Goal: Information Seeking & Learning: Learn about a topic

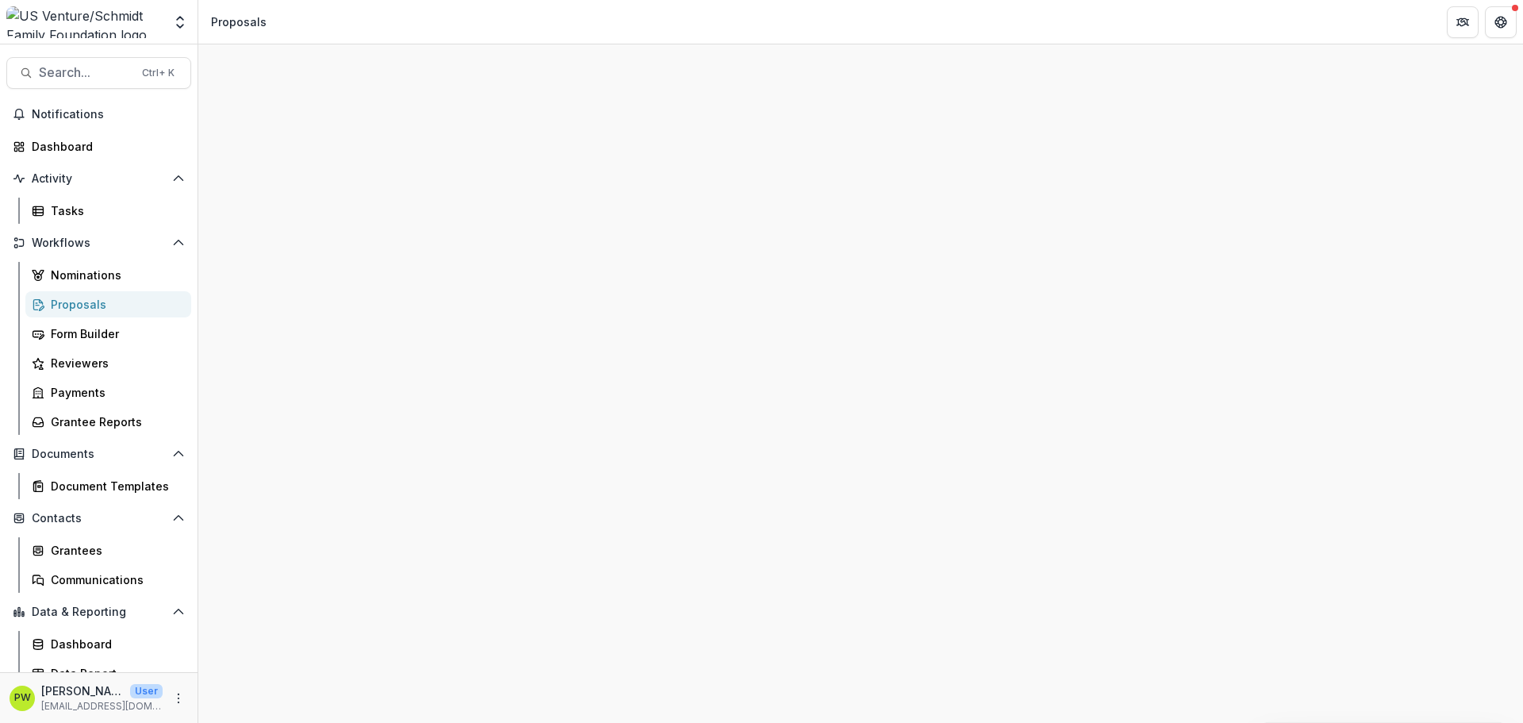
click at [121, 299] on div "Proposals" at bounding box center [115, 304] width 128 height 17
click at [98, 307] on div "Proposals" at bounding box center [115, 304] width 128 height 17
click at [120, 309] on div "Proposals" at bounding box center [115, 304] width 128 height 17
click at [126, 307] on div "Proposals" at bounding box center [115, 304] width 128 height 17
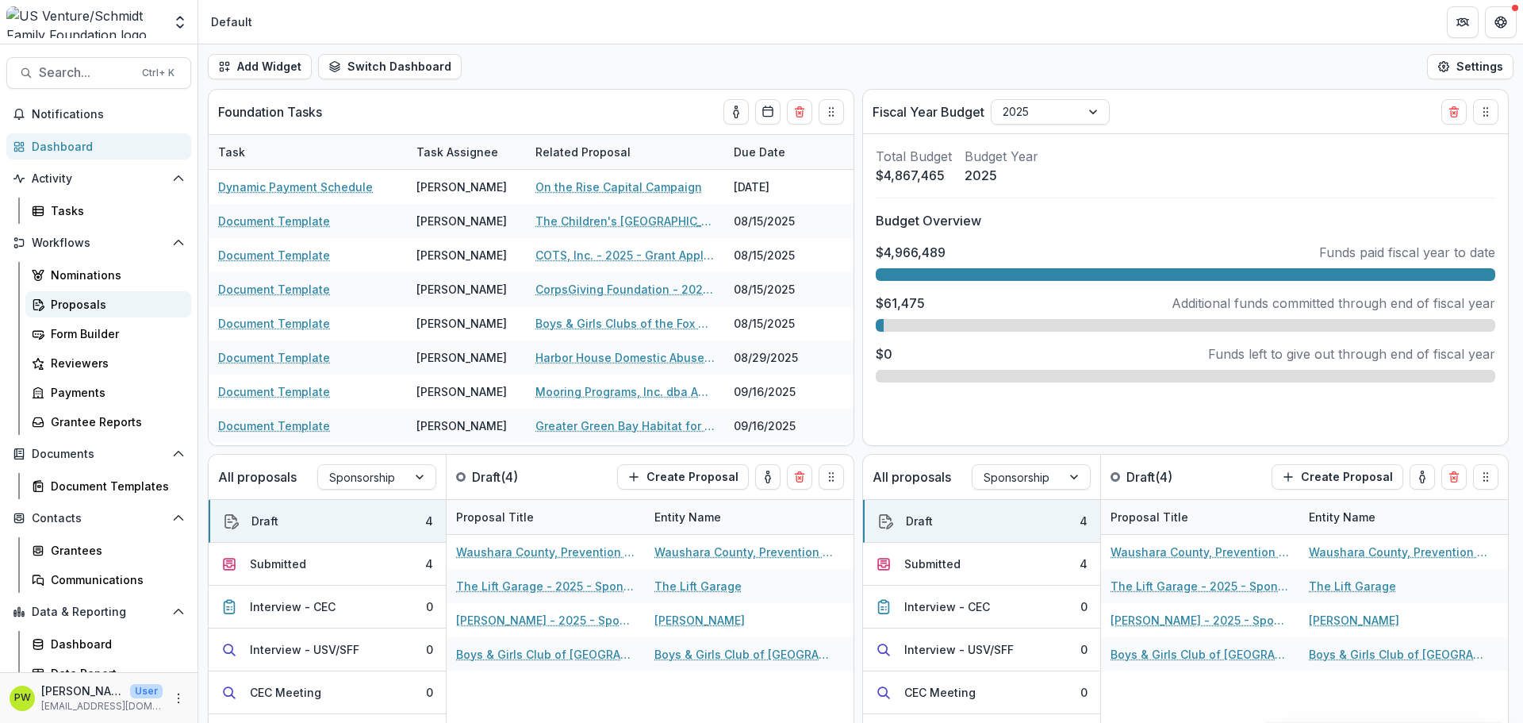
click at [102, 306] on div "Proposals" at bounding box center [115, 304] width 128 height 17
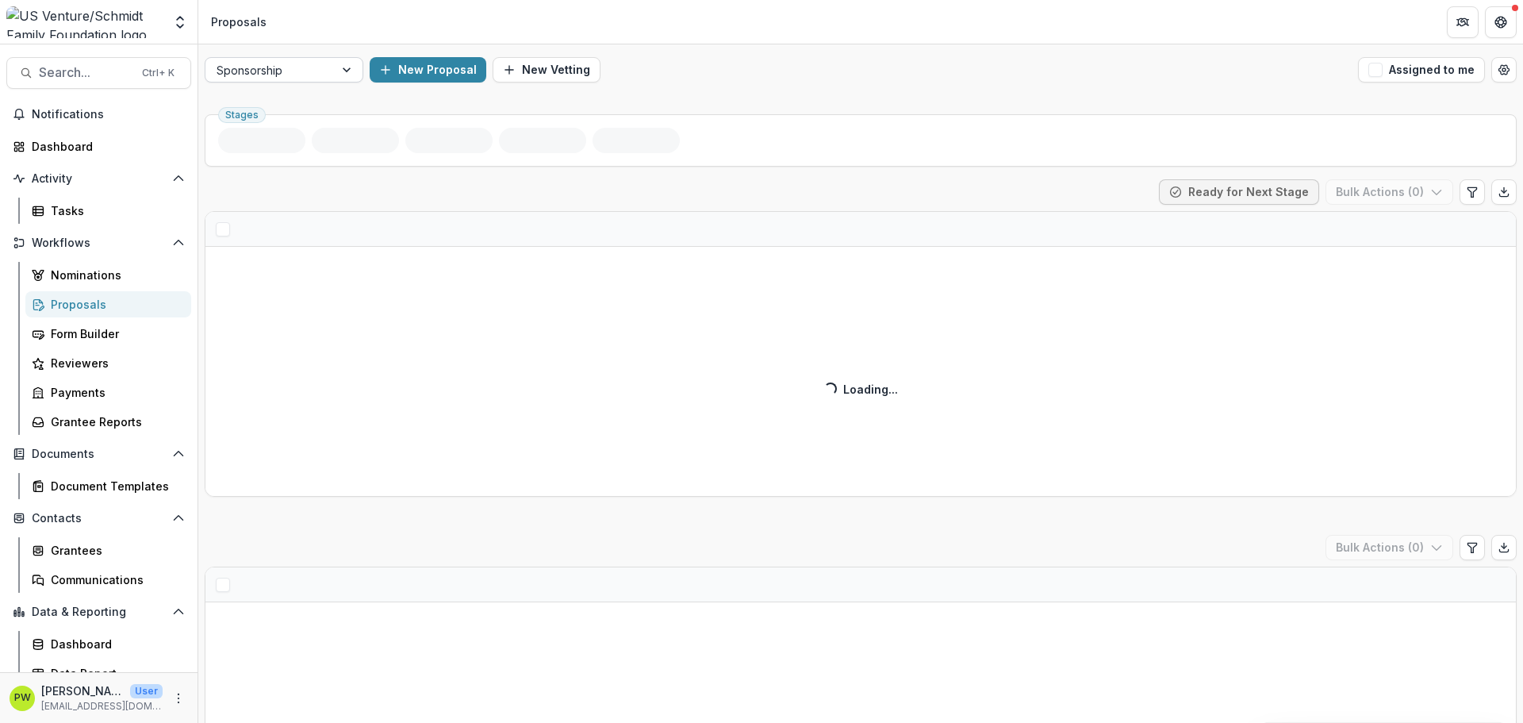
click at [290, 76] on div at bounding box center [270, 70] width 106 height 20
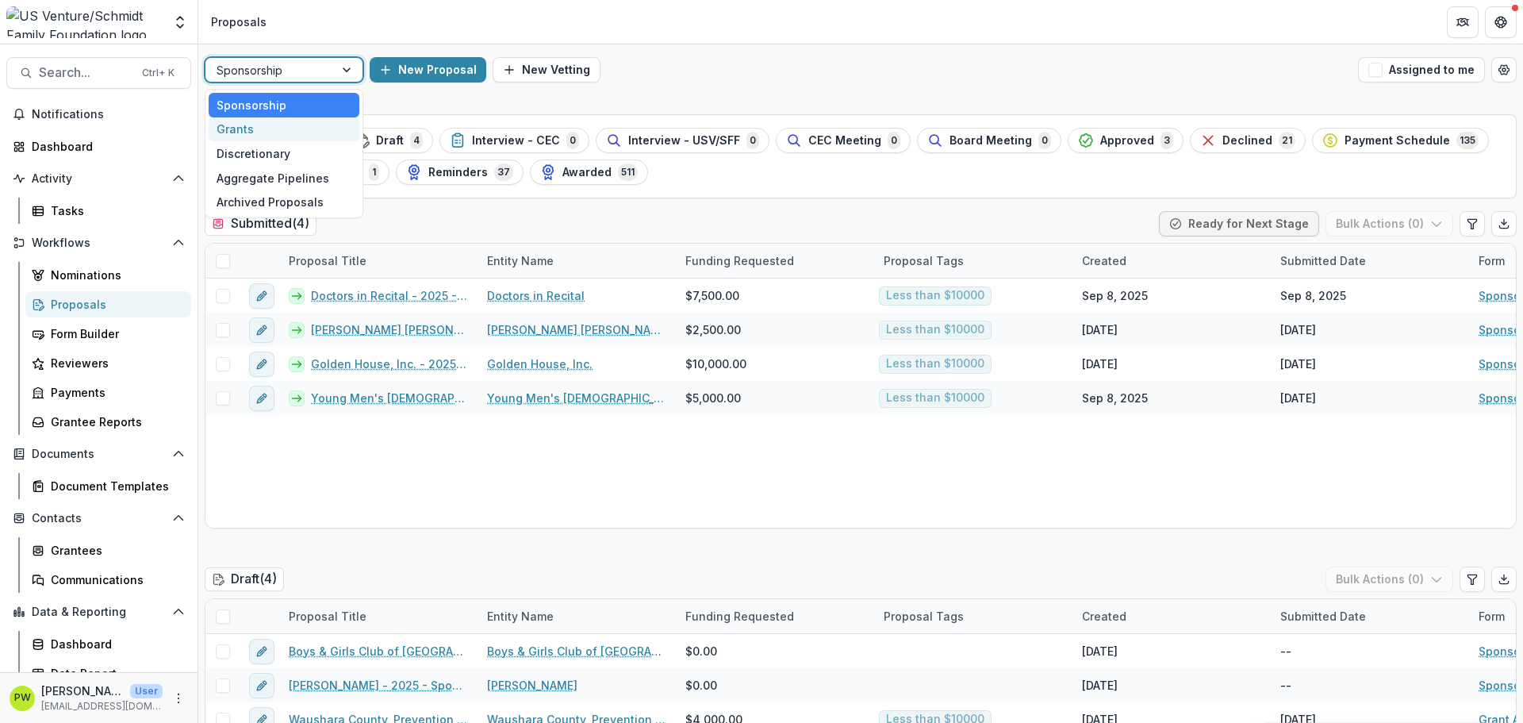
click at [296, 129] on div "Grants" at bounding box center [284, 129] width 151 height 25
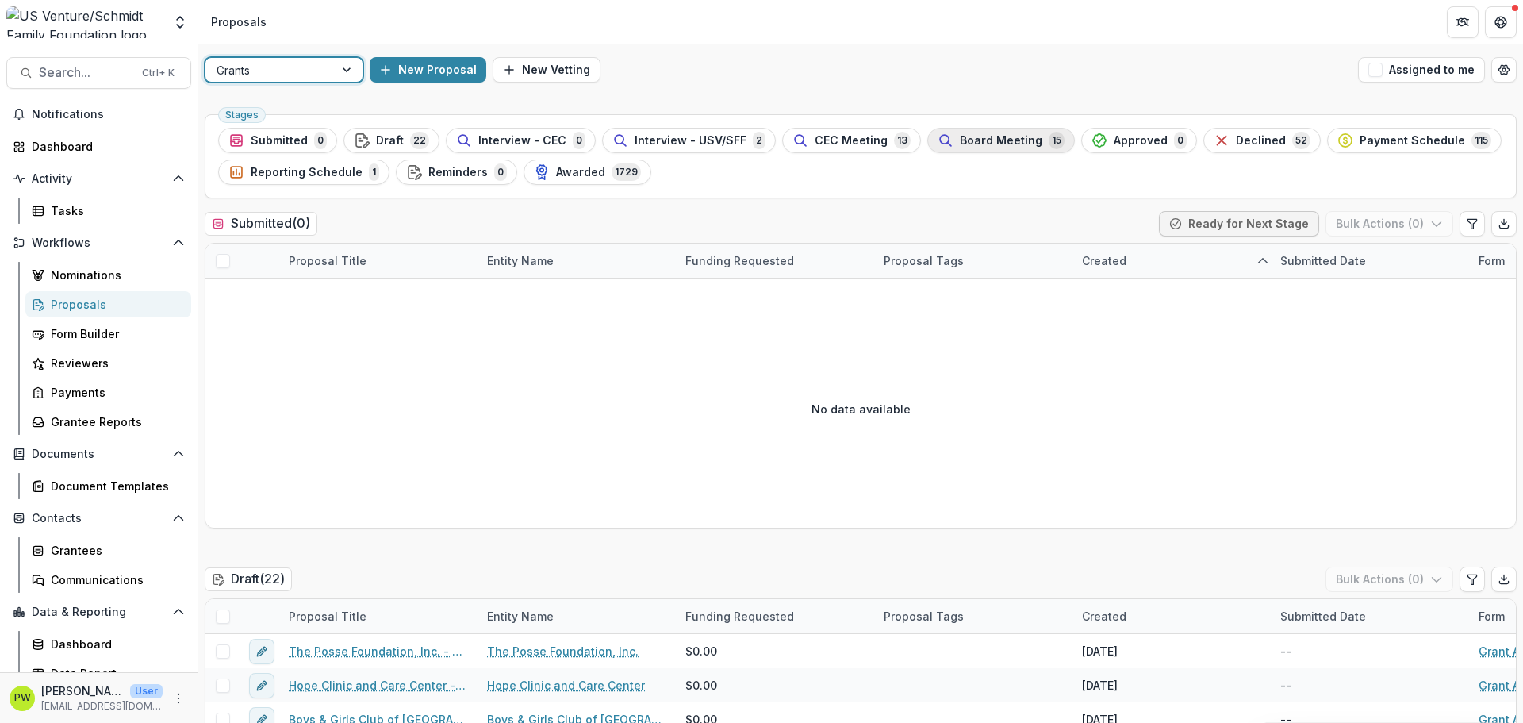
click at [979, 144] on span "Board Meeting" at bounding box center [1001, 140] width 83 height 13
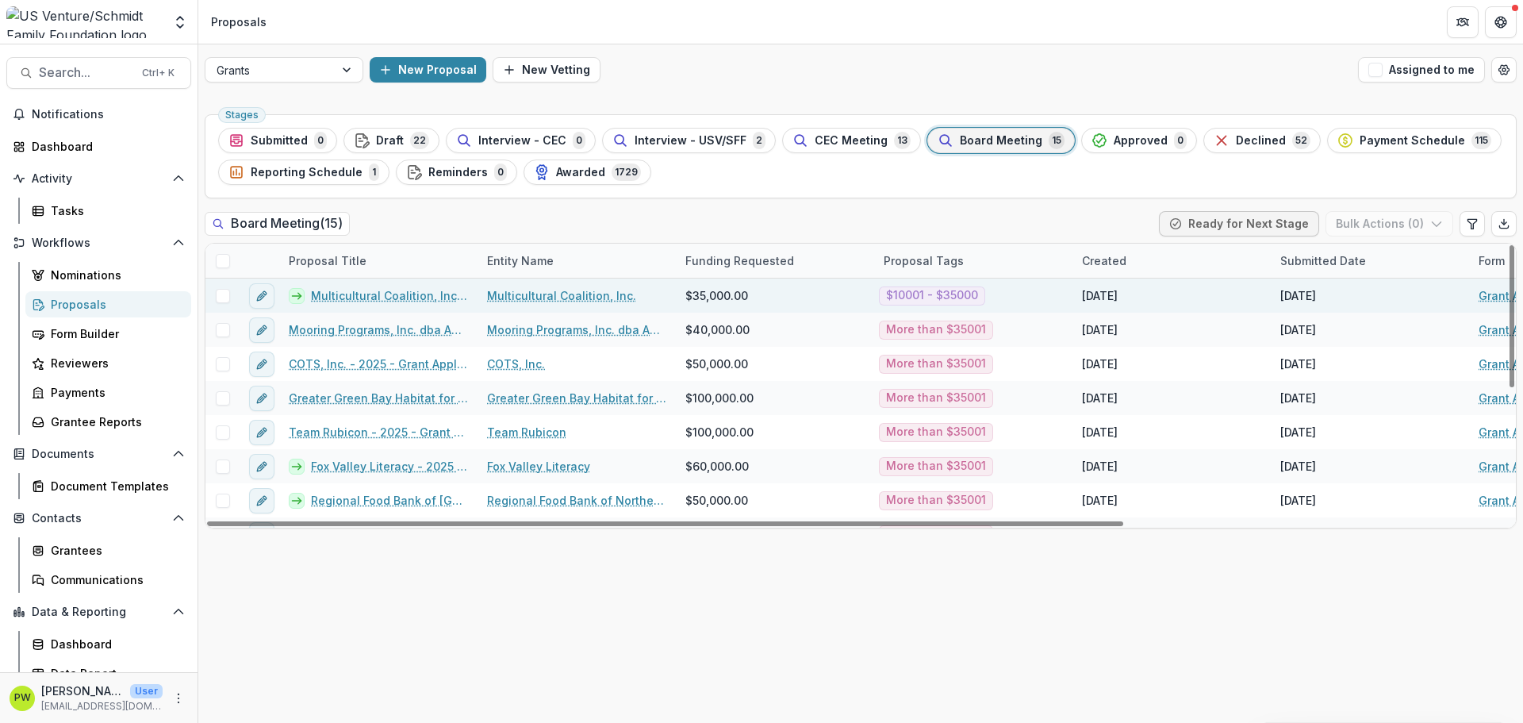
click at [407, 292] on link "Multicultural Coalition, Inc. - 2025 - Grant Application" at bounding box center [389, 295] width 157 height 17
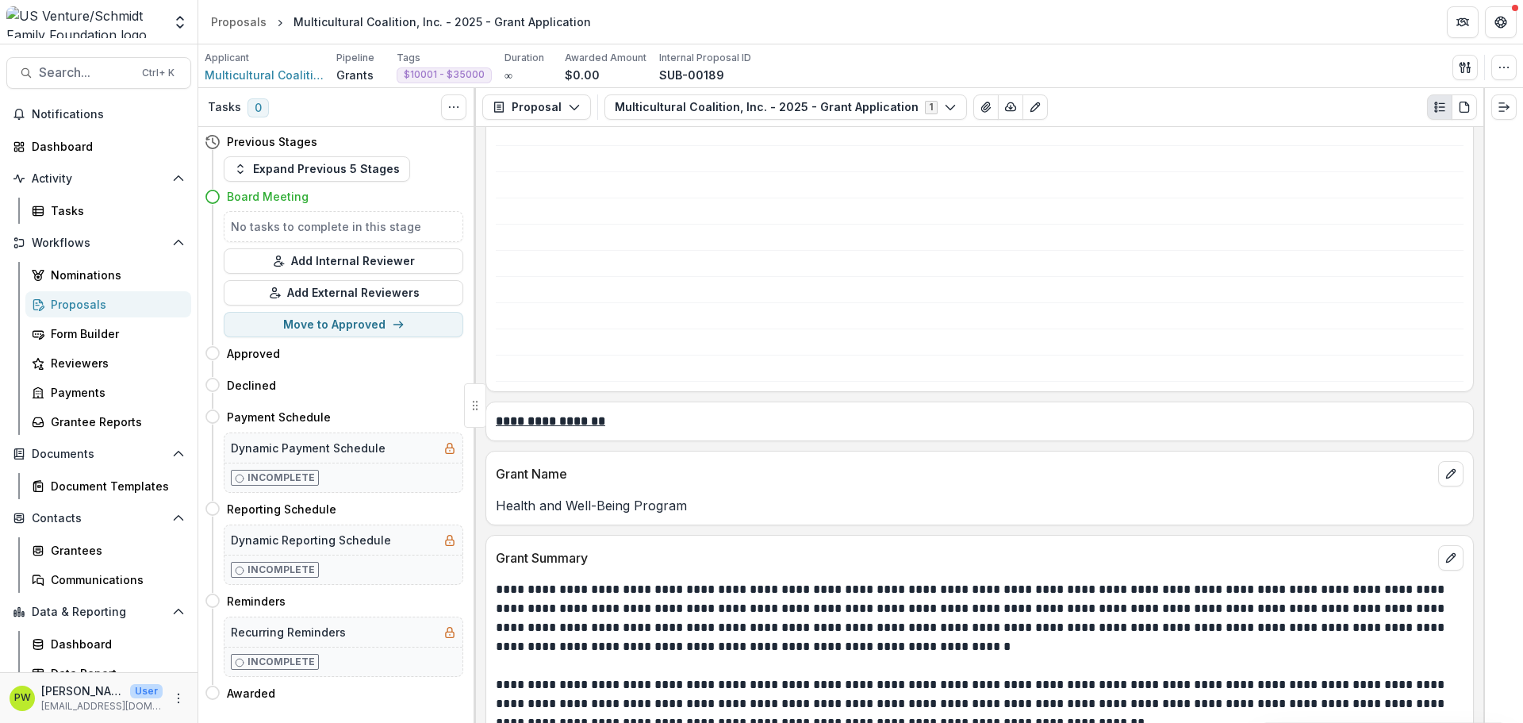
scroll to position [1666, 0]
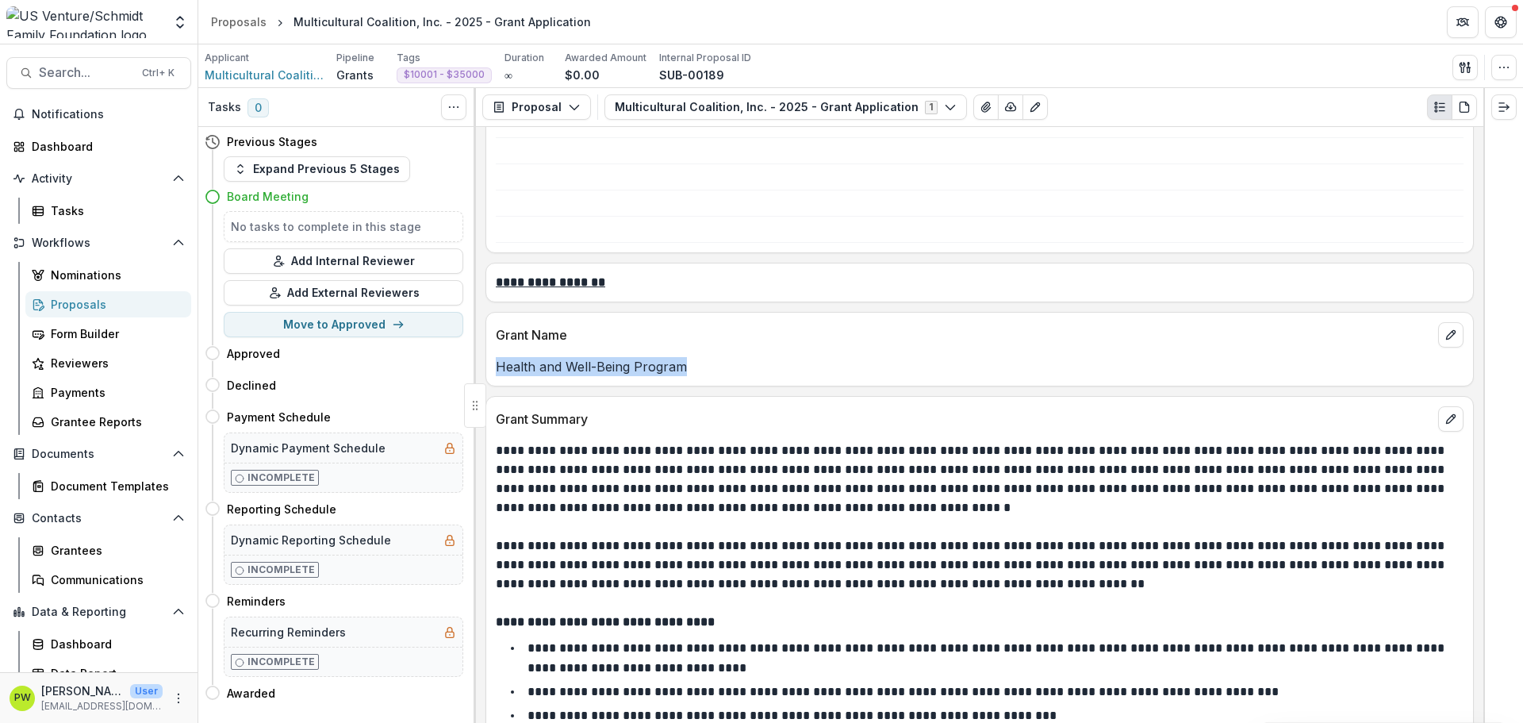
drag, startPoint x: 731, startPoint y: 381, endPoint x: 497, endPoint y: 377, distance: 234.1
click at [497, 377] on div "Grant Name Health and Well-Being Program" at bounding box center [980, 349] width 989 height 75
copy p "Health and Well-Being Program"
click at [796, 531] on p at bounding box center [980, 526] width 968 height 19
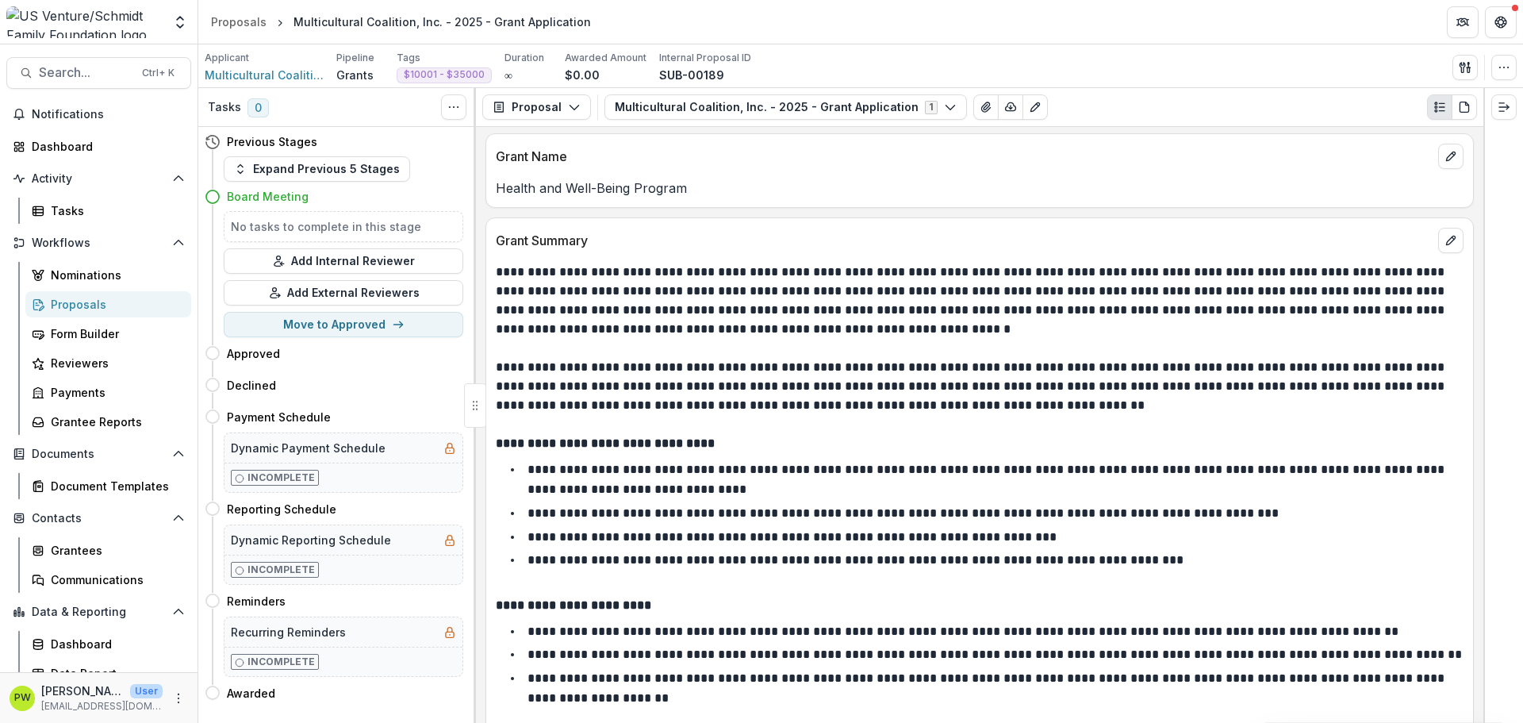
scroll to position [1825, 0]
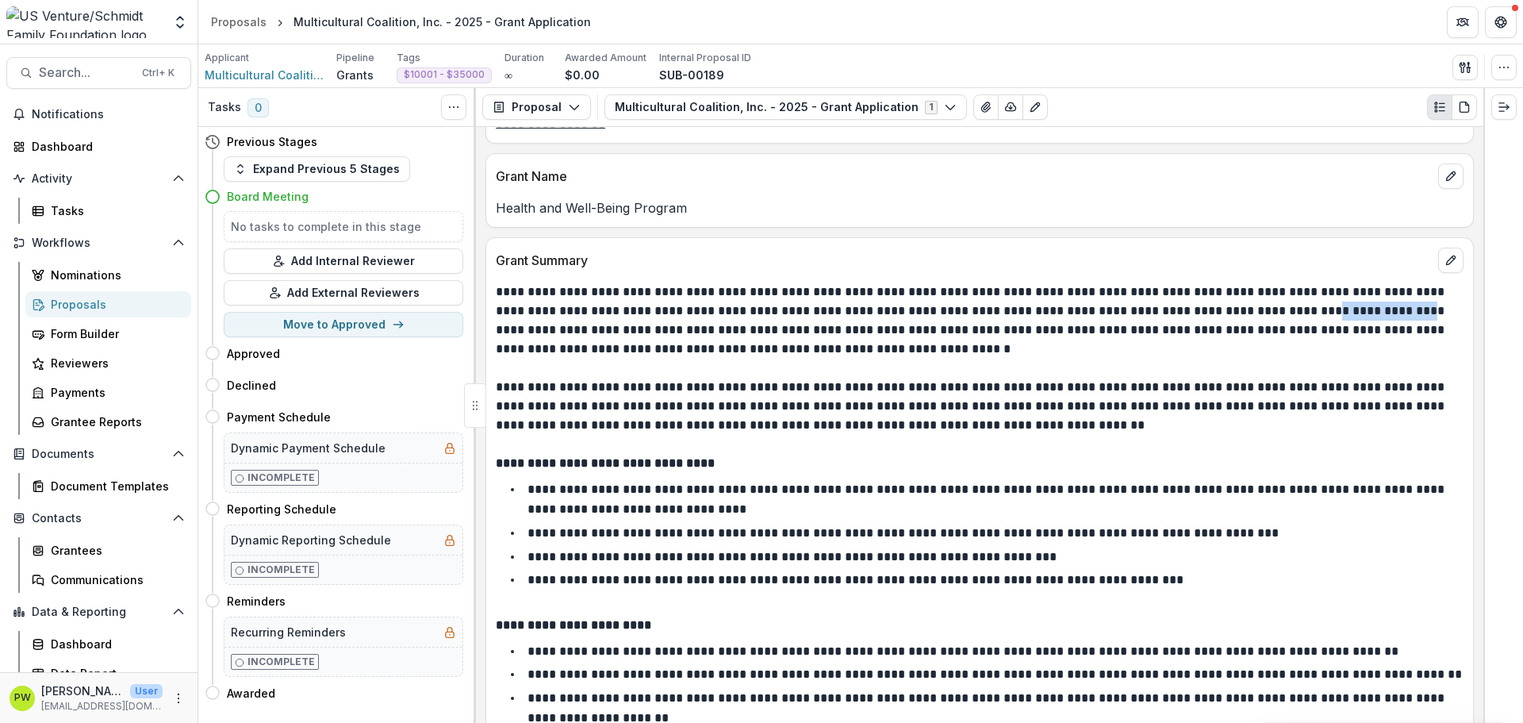
drag, startPoint x: 1266, startPoint y: 302, endPoint x: 1352, endPoint y: 302, distance: 86.5
click at [1352, 302] on p "**********" at bounding box center [977, 320] width 963 height 76
drag, startPoint x: 811, startPoint y: 359, endPoint x: 792, endPoint y: 359, distance: 19.0
click at [814, 359] on p at bounding box center [980, 368] width 968 height 19
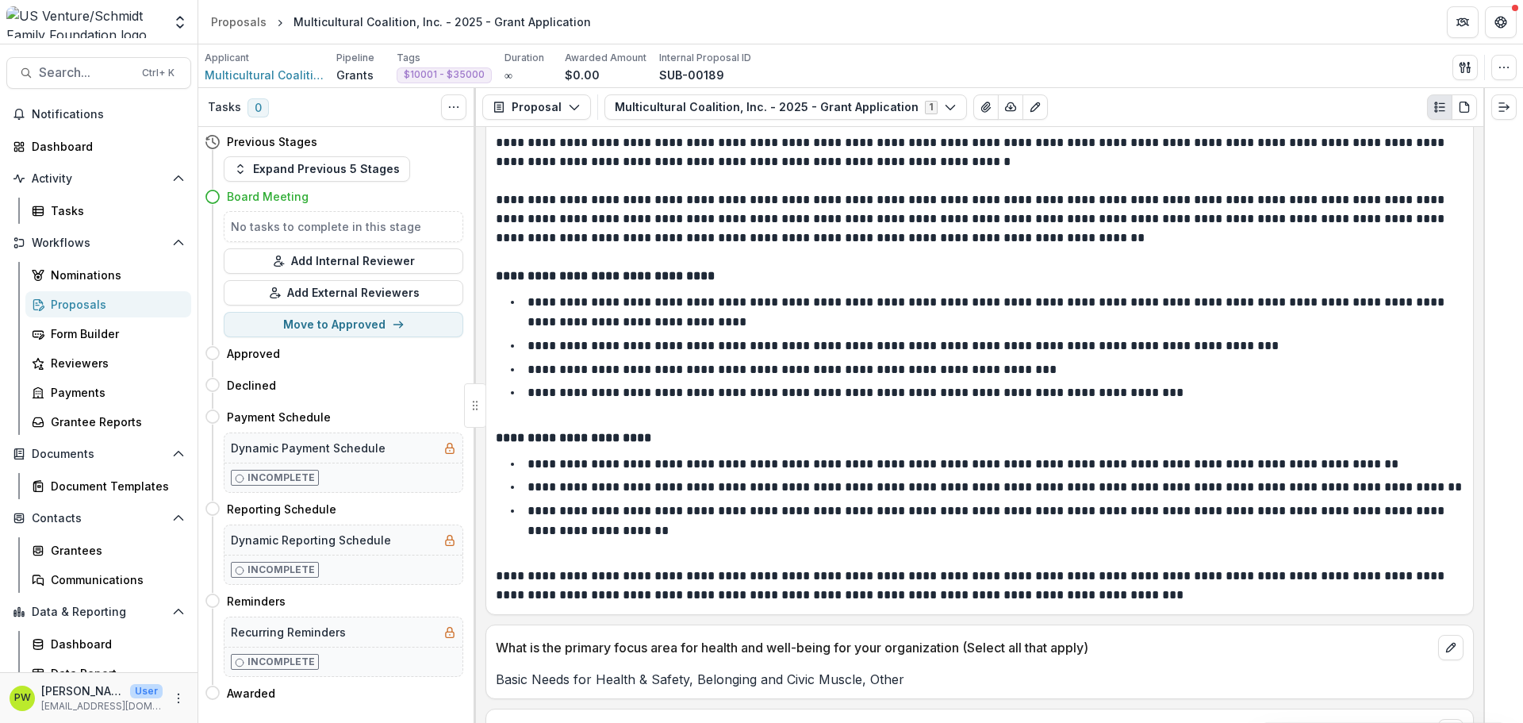
scroll to position [1984, 0]
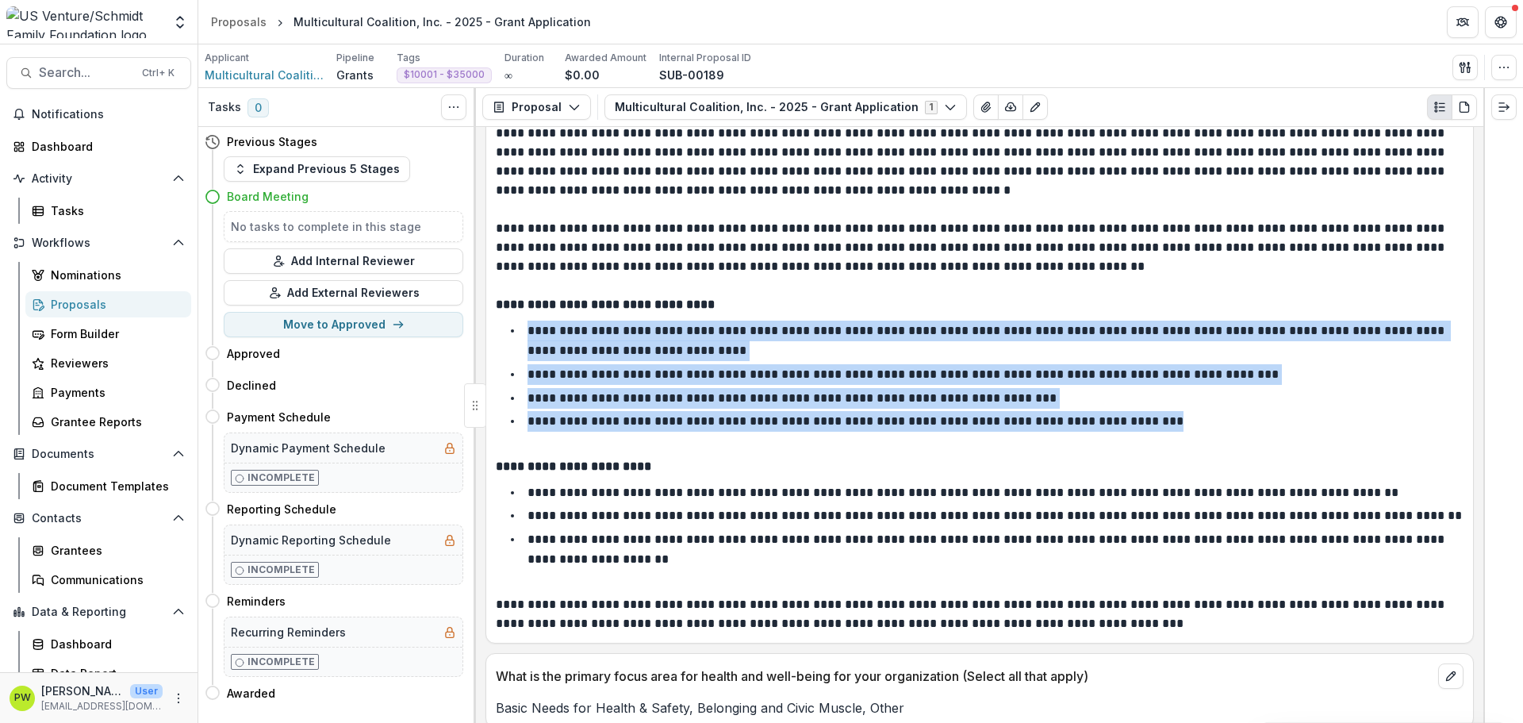
drag, startPoint x: 1058, startPoint y: 418, endPoint x: 523, endPoint y: 325, distance: 543.6
click at [523, 325] on ul "**********" at bounding box center [989, 376] width 949 height 111
copy ul "**********"
click at [696, 301] on strong "**********" at bounding box center [605, 304] width 219 height 12
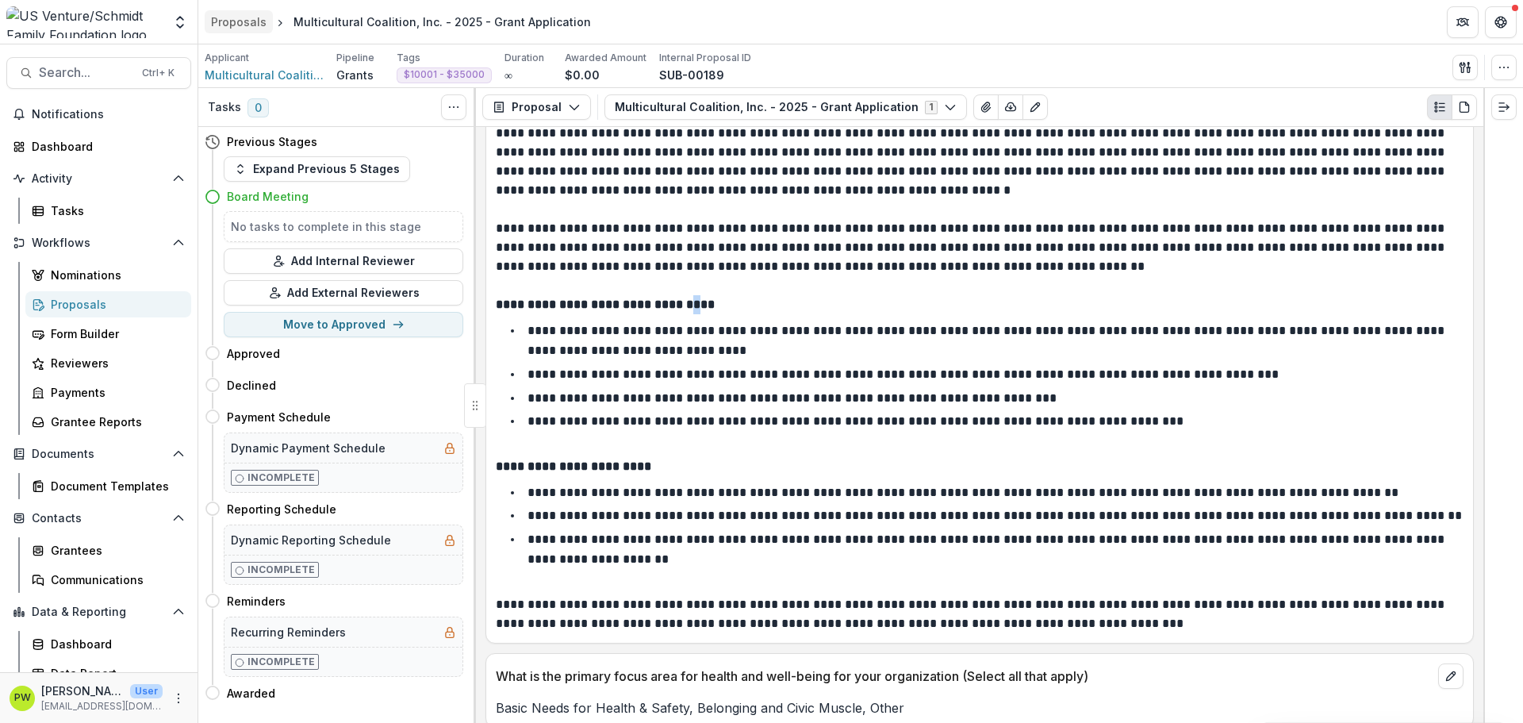
click at [245, 25] on div "Proposals" at bounding box center [239, 21] width 56 height 17
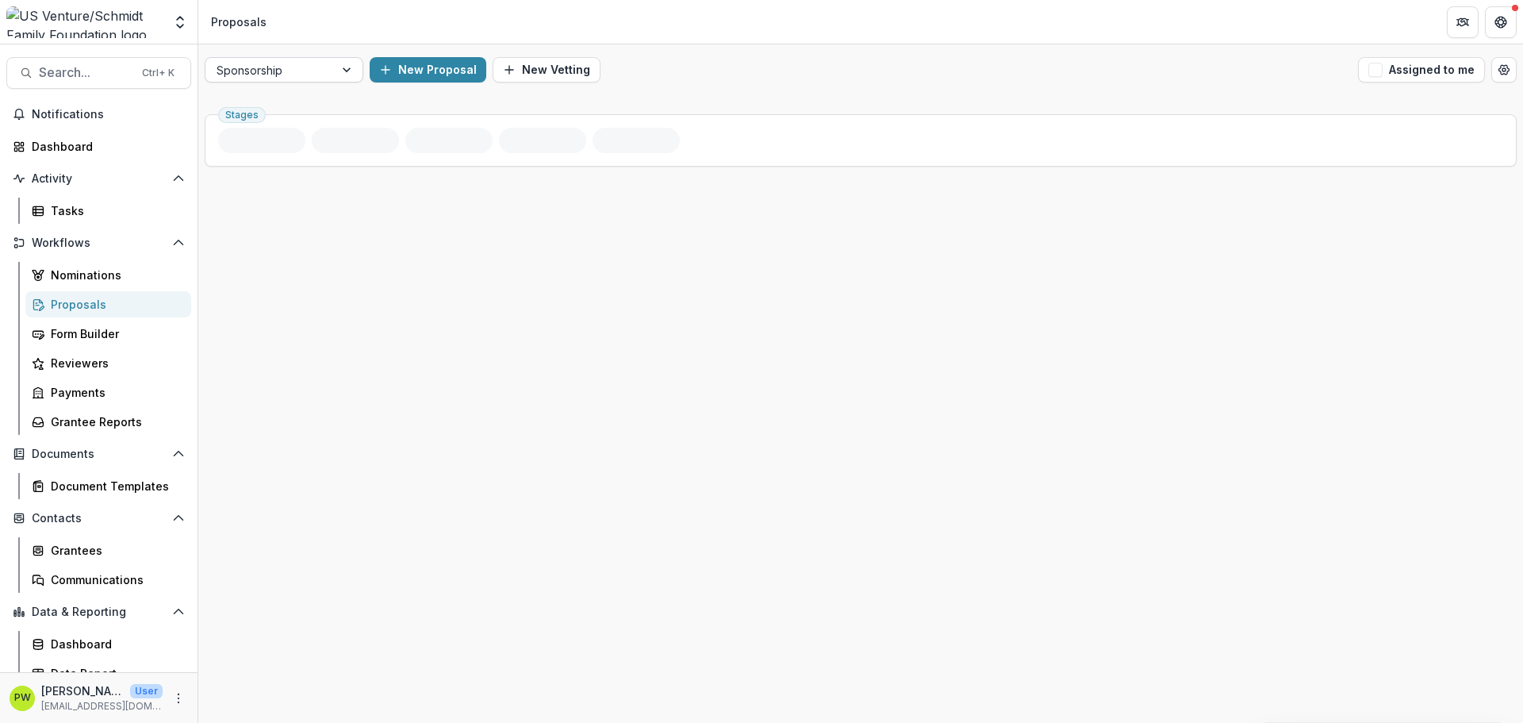
click at [266, 74] on div at bounding box center [270, 70] width 106 height 20
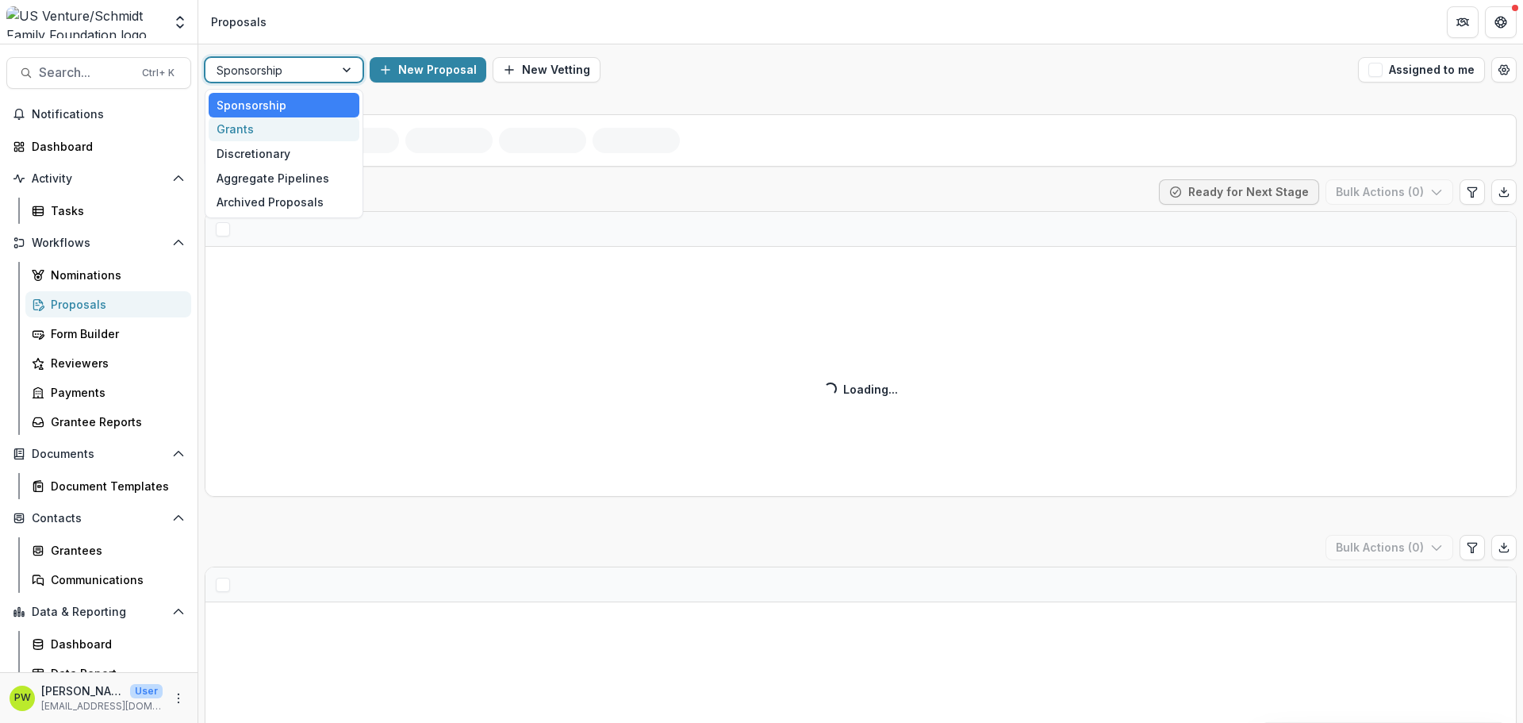
click at [271, 130] on div "Grants" at bounding box center [284, 129] width 151 height 25
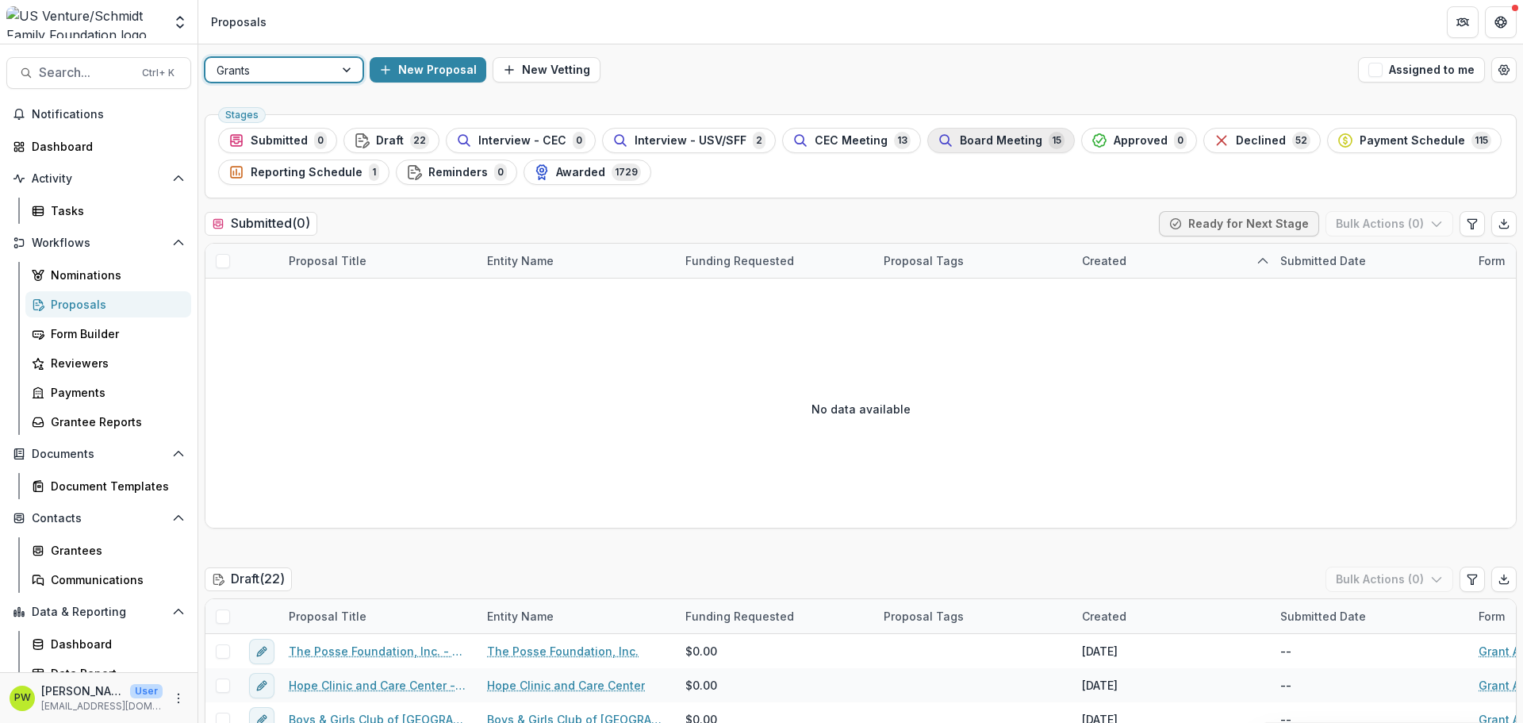
click at [985, 137] on span "Board Meeting" at bounding box center [1001, 140] width 83 height 13
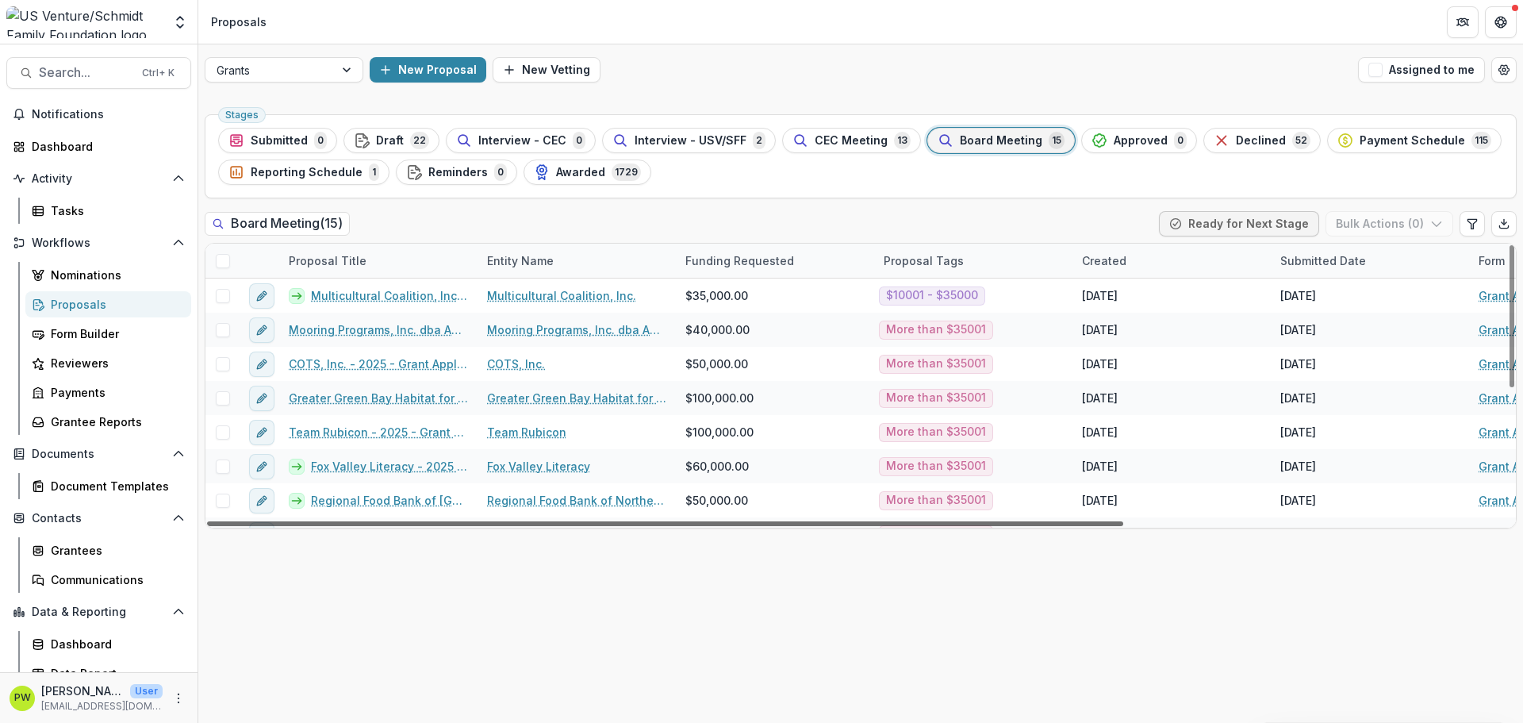
drag, startPoint x: 955, startPoint y: 525, endPoint x: 851, endPoint y: 517, distance: 104.2
click at [866, 526] on div at bounding box center [665, 523] width 916 height 5
click at [102, 369] on div "Reviewers" at bounding box center [115, 363] width 128 height 17
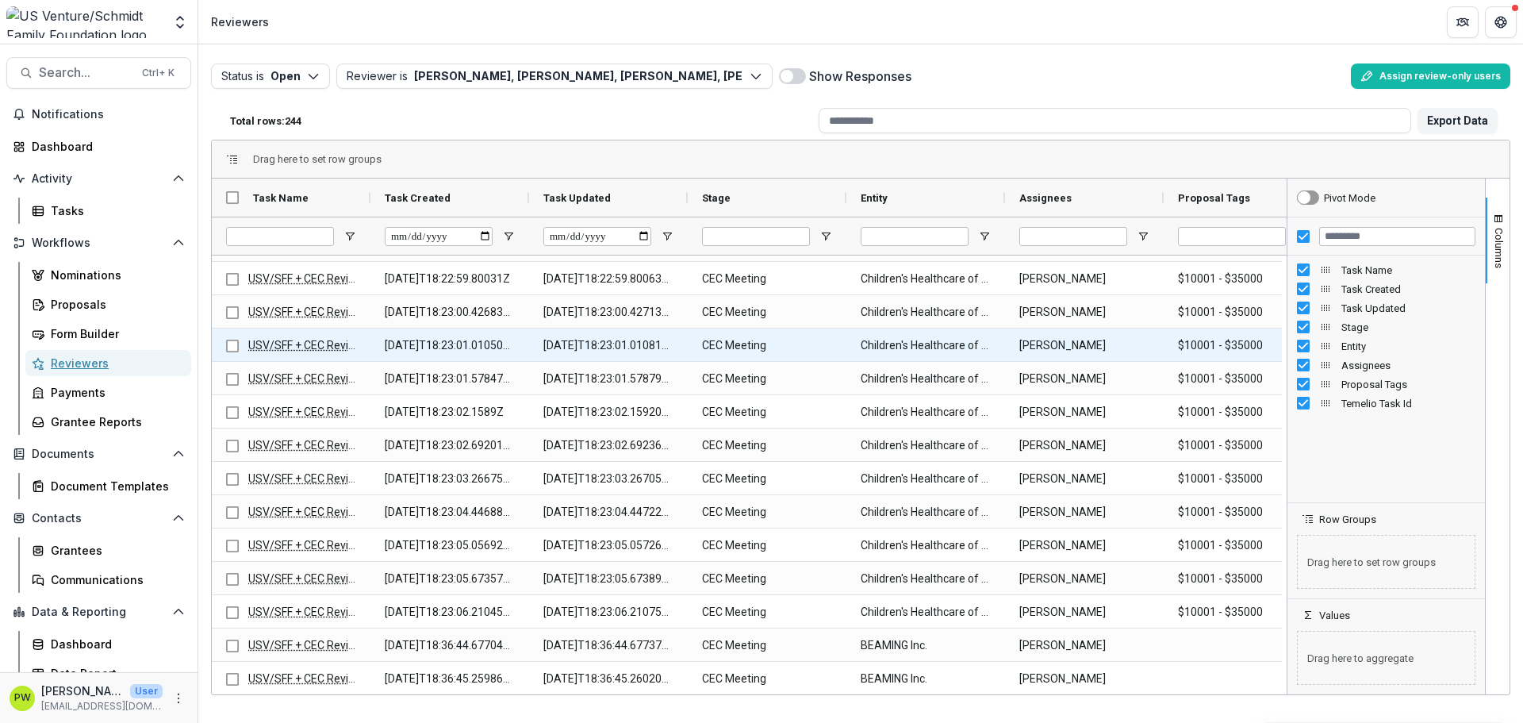
scroll to position [793, 0]
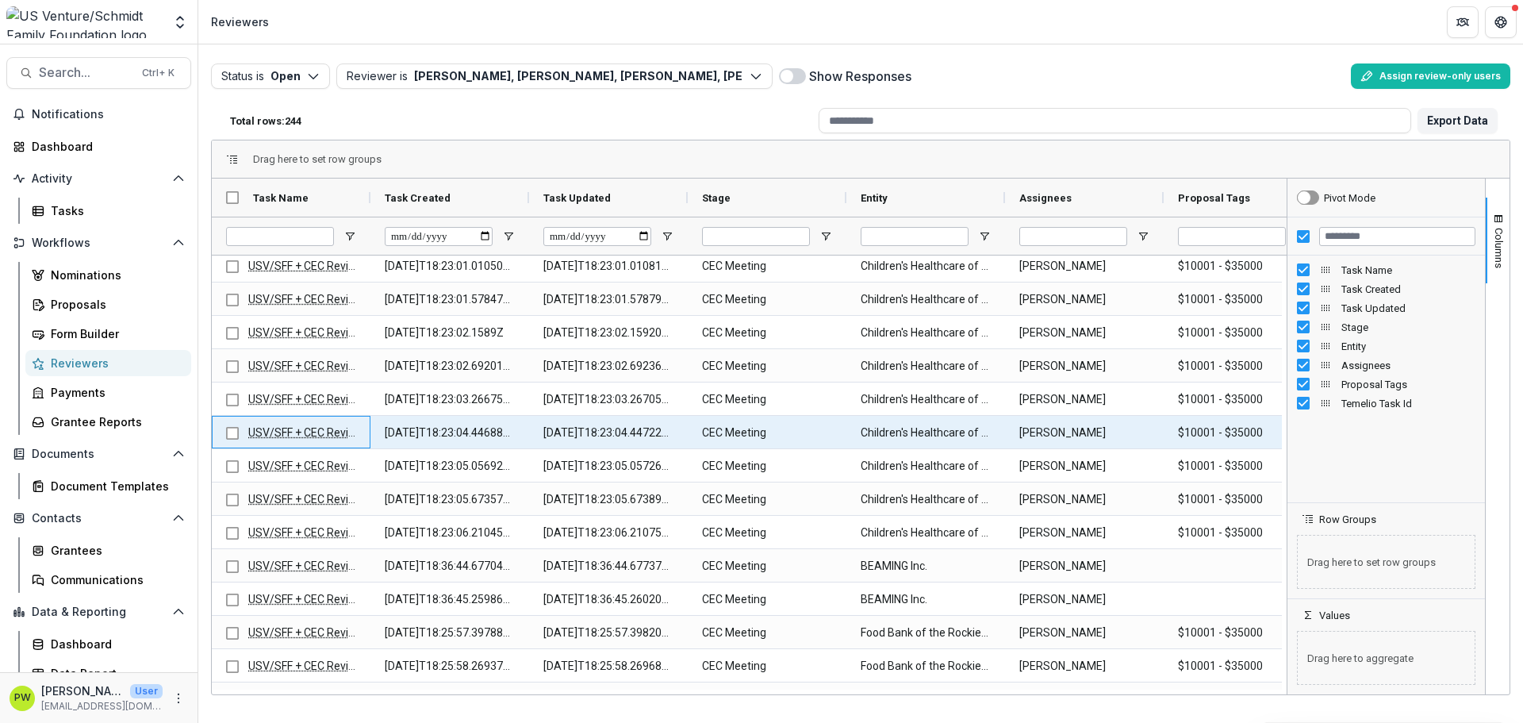
click at [310, 434] on link "USV/SFF + CEC Review" at bounding box center [305, 432] width 115 height 13
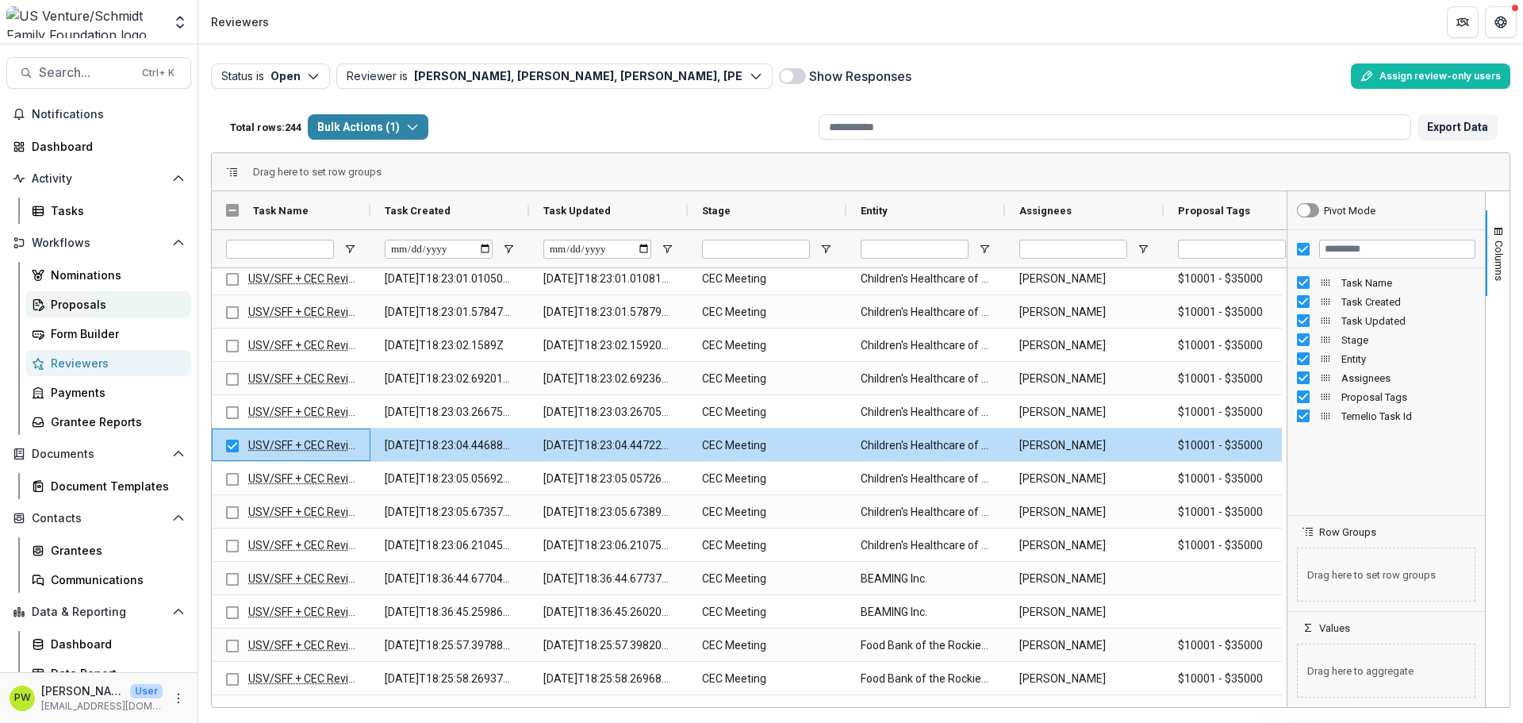
click at [69, 300] on div "Proposals" at bounding box center [115, 304] width 128 height 17
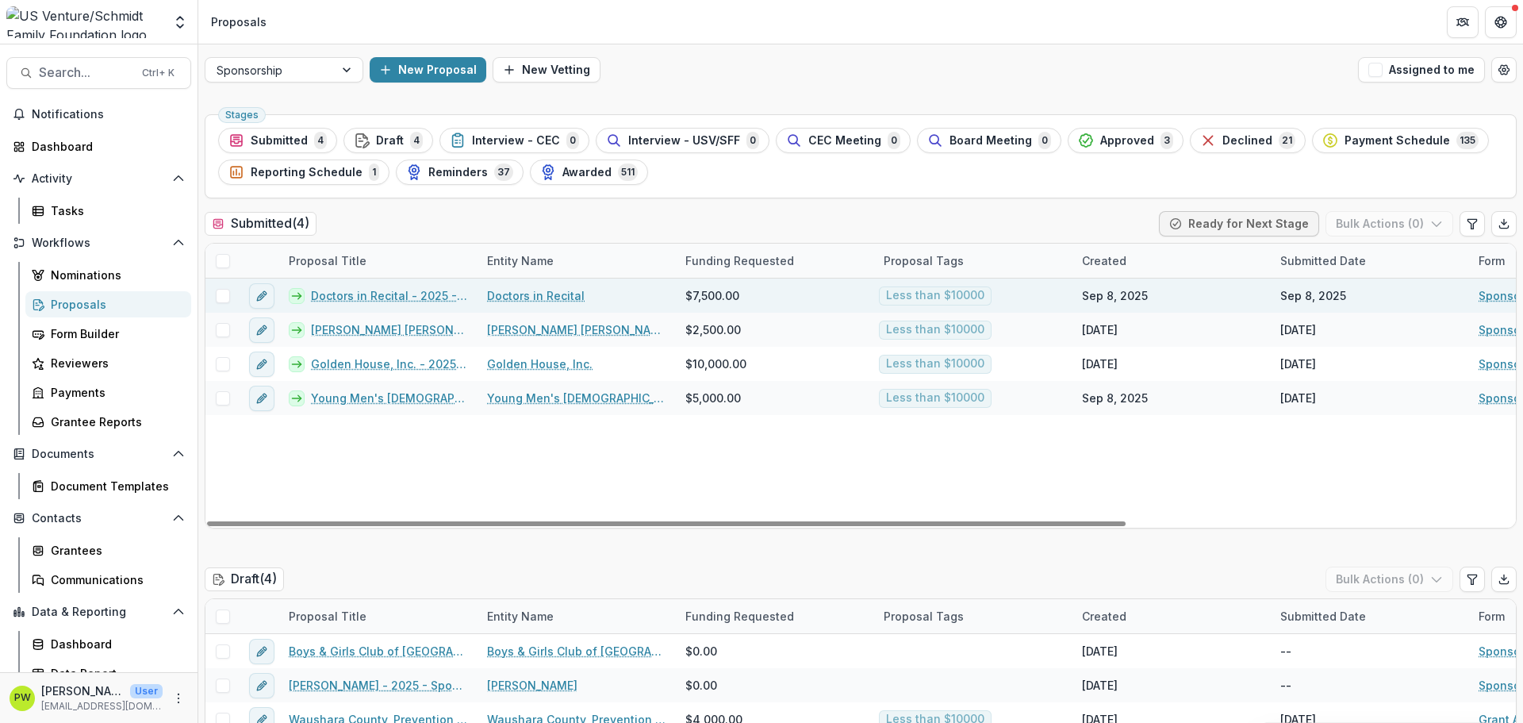
click at [368, 294] on link "Doctors in Recital - 2025 - Sponsorship Application Grant" at bounding box center [389, 295] width 157 height 17
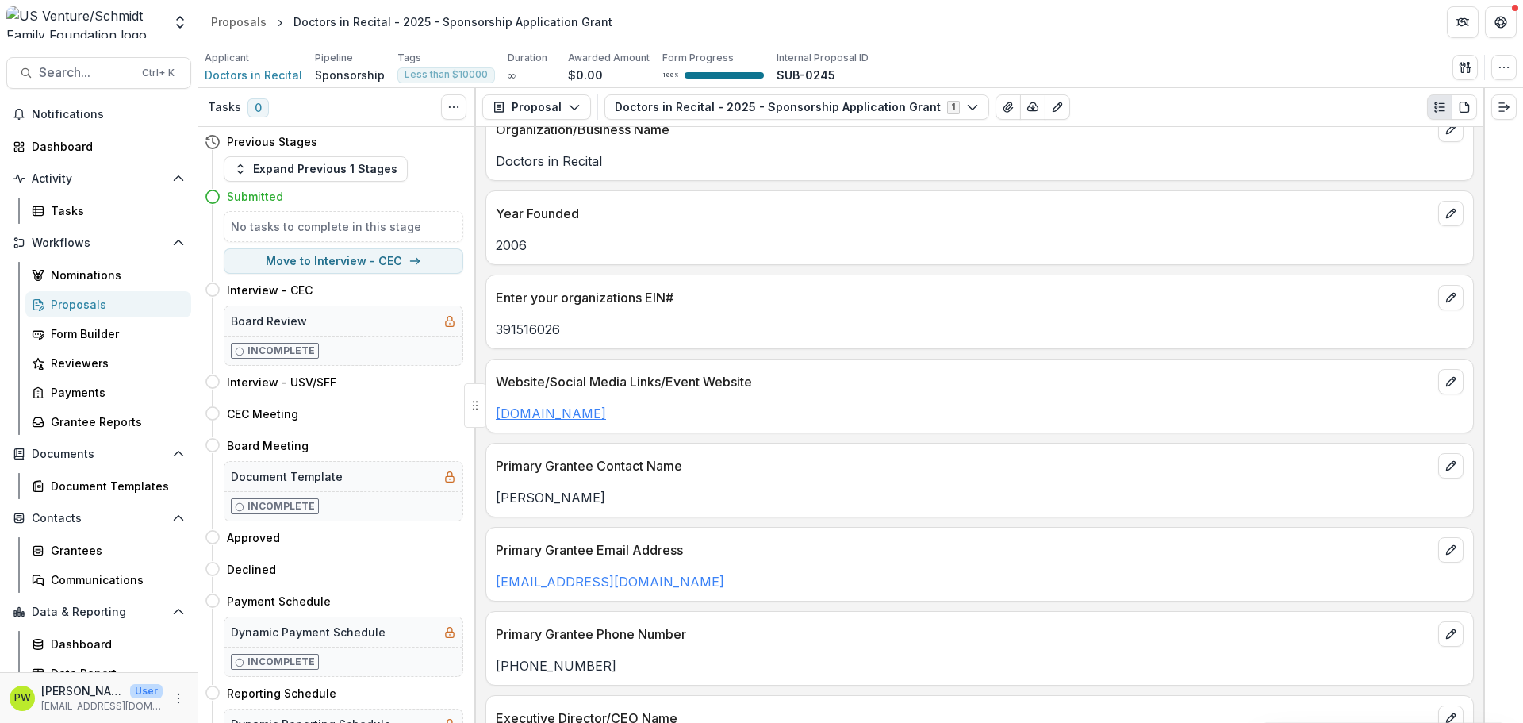
click at [606, 413] on link "www.doctorsinrecital.org" at bounding box center [551, 413] width 110 height 16
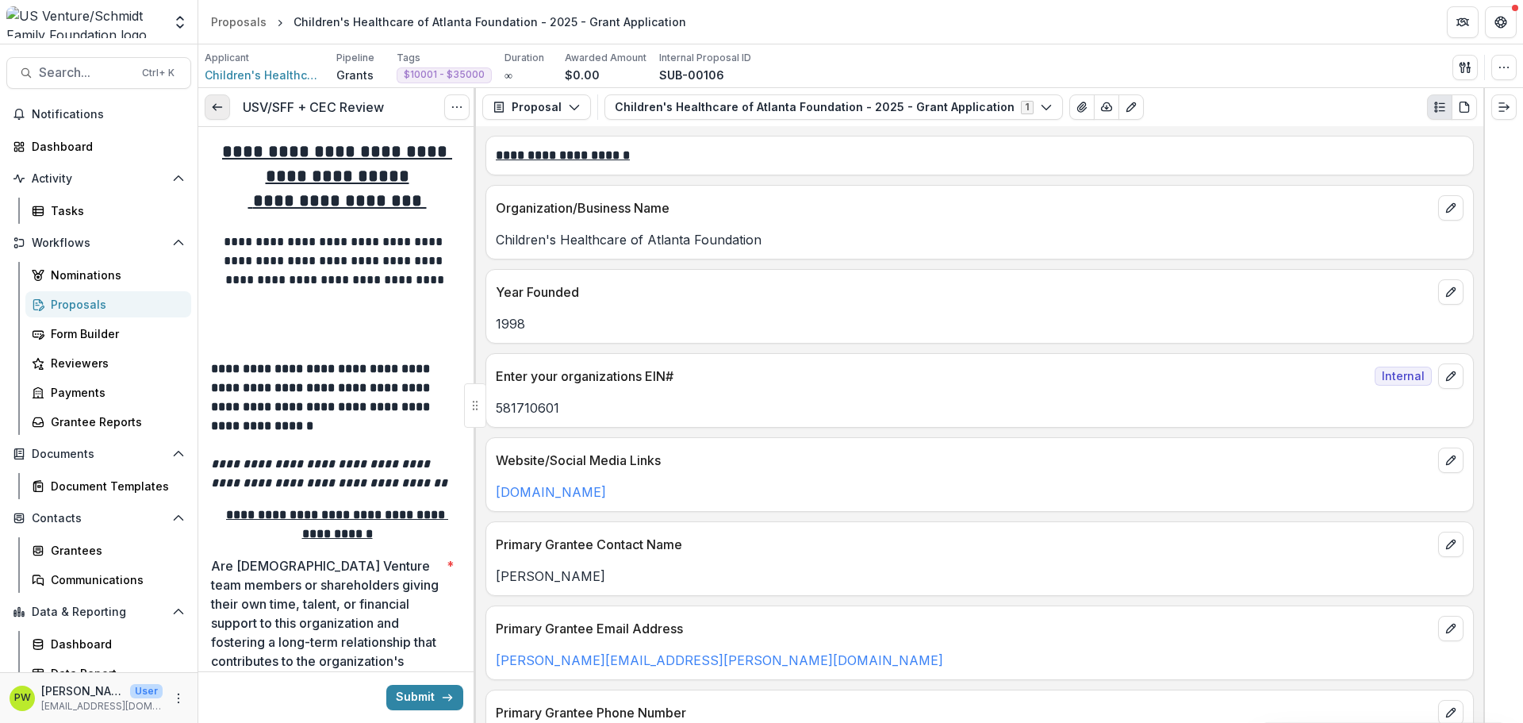
click at [217, 105] on icon at bounding box center [217, 107] width 13 height 13
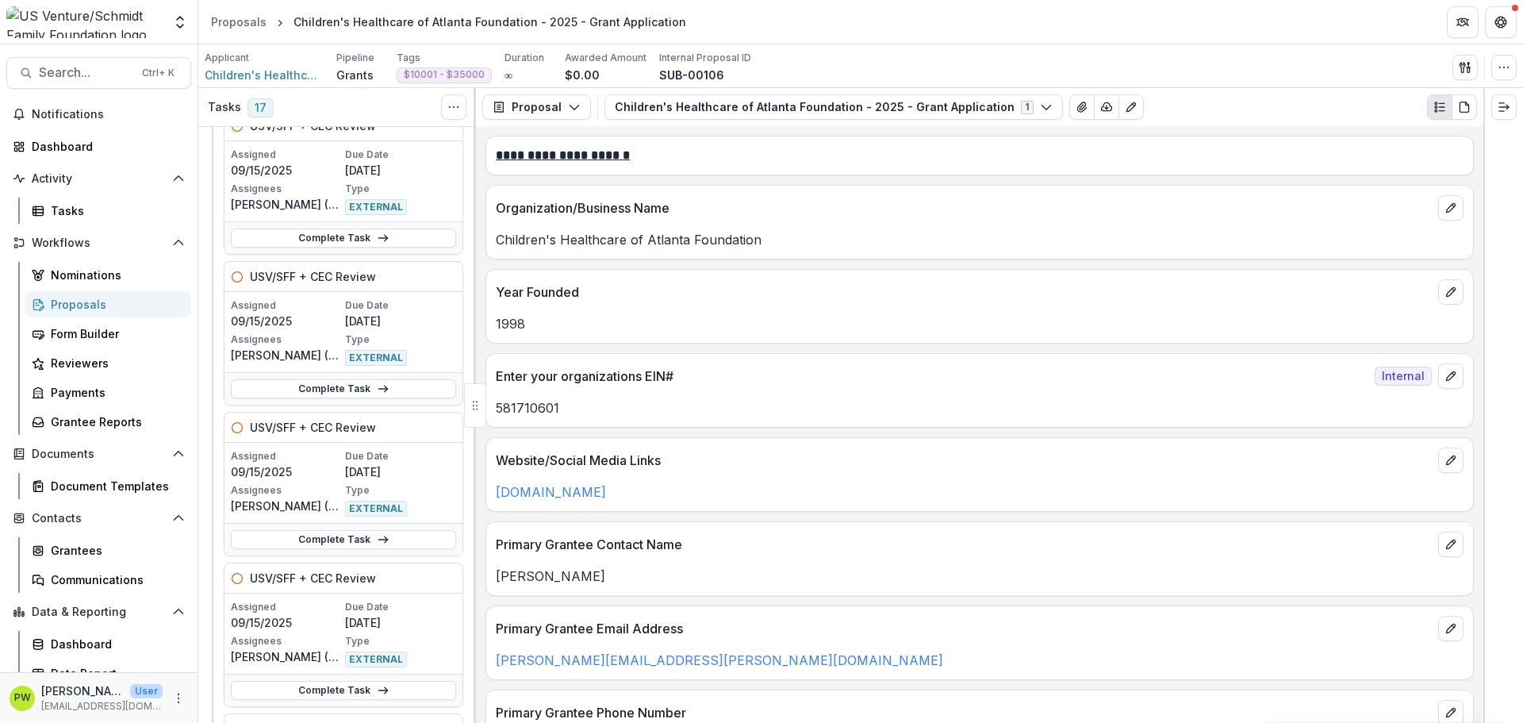
scroll to position [159, 0]
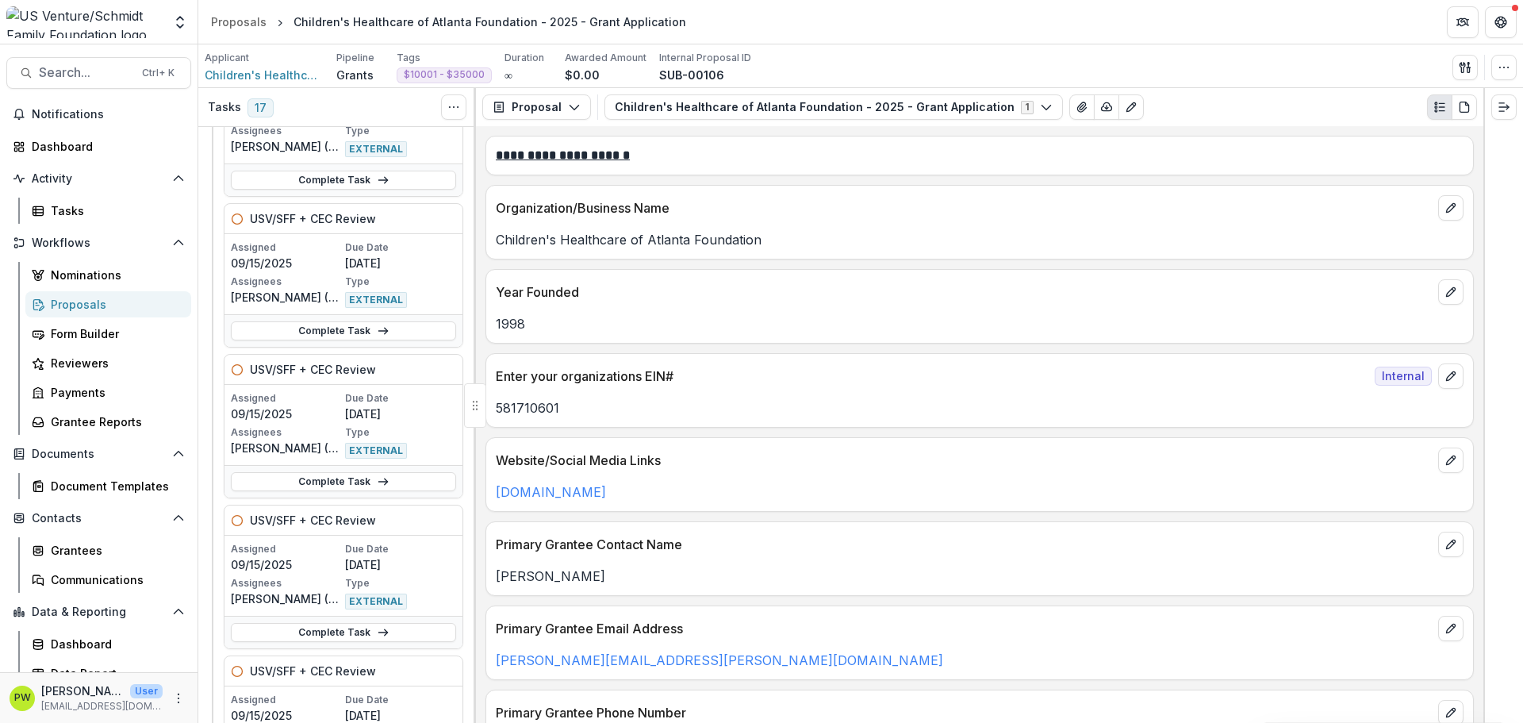
click at [81, 302] on div "Proposals" at bounding box center [115, 304] width 128 height 17
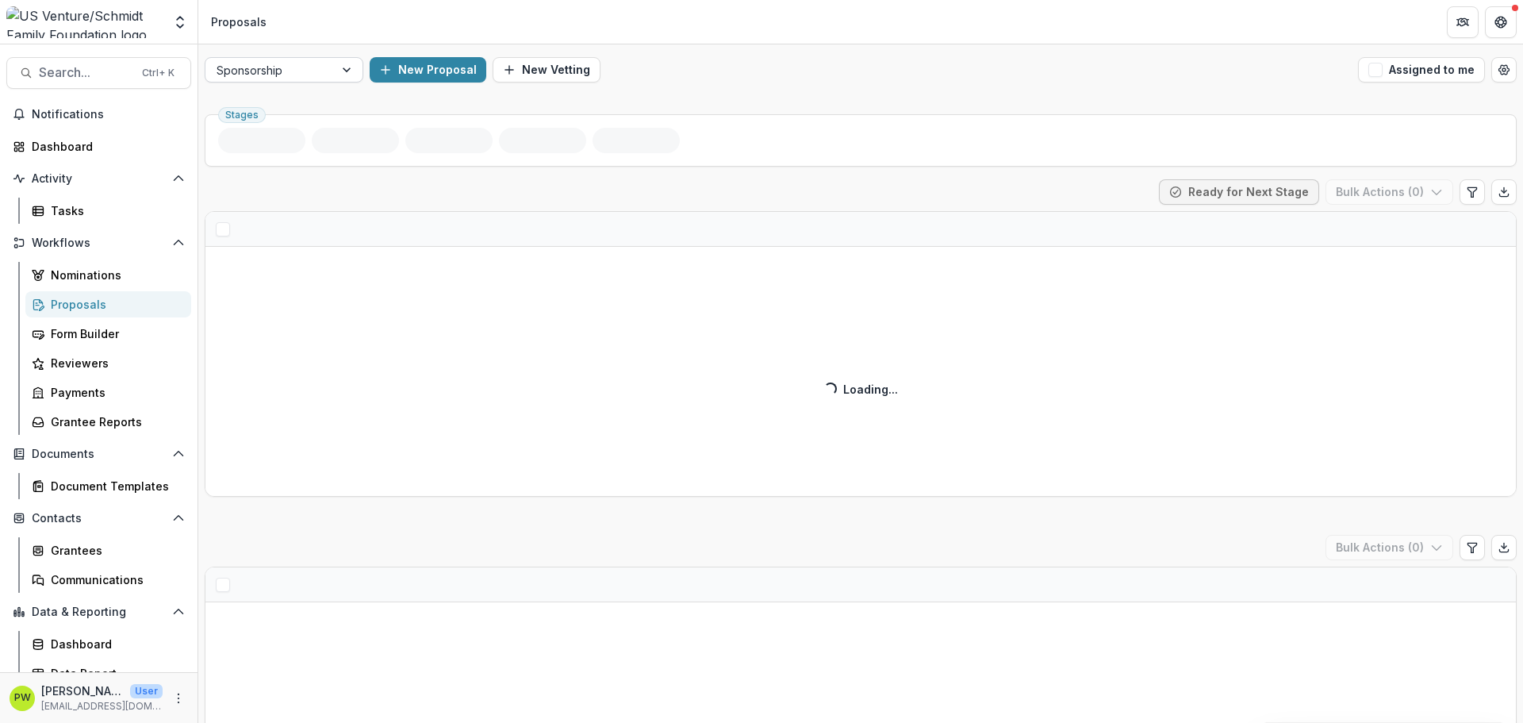
click at [314, 70] on div at bounding box center [270, 70] width 106 height 20
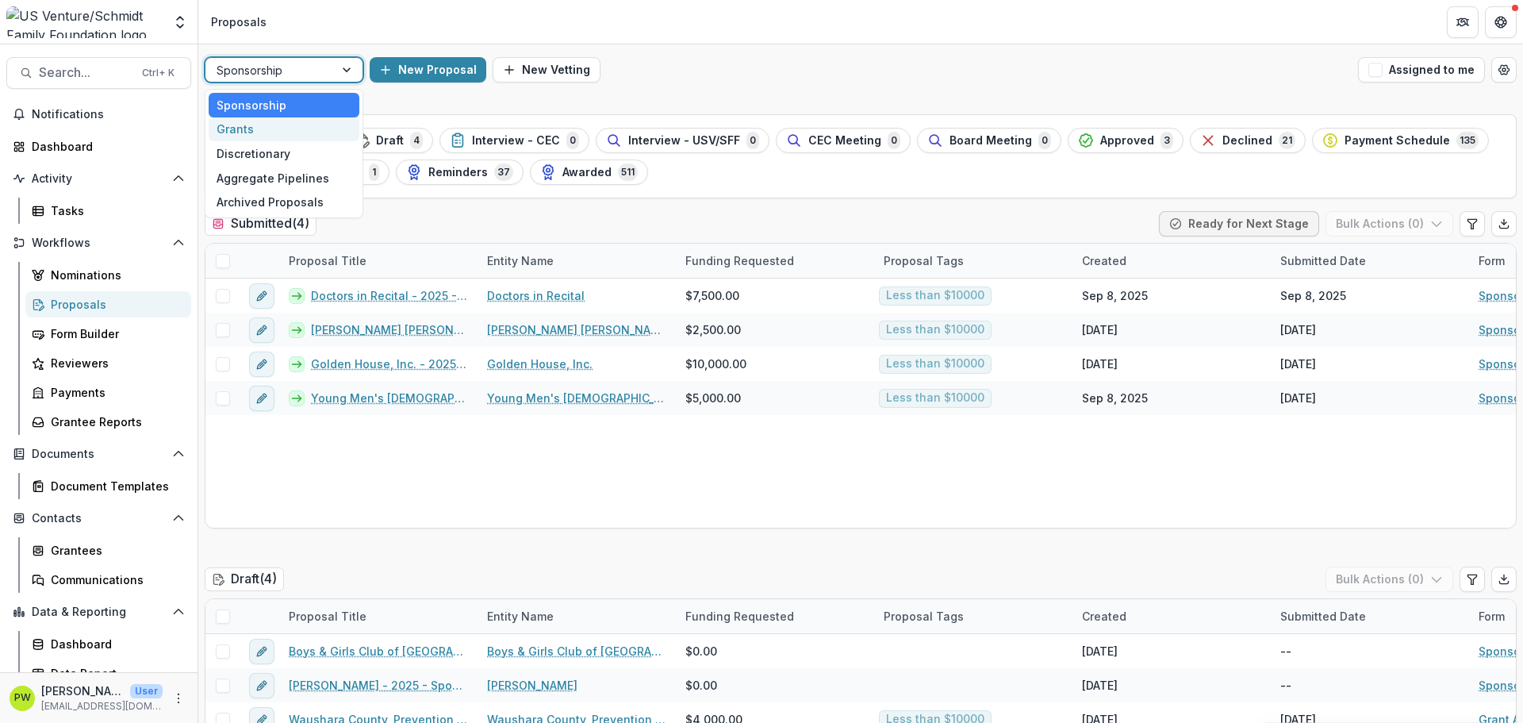
click at [279, 133] on div "Grants" at bounding box center [284, 129] width 151 height 25
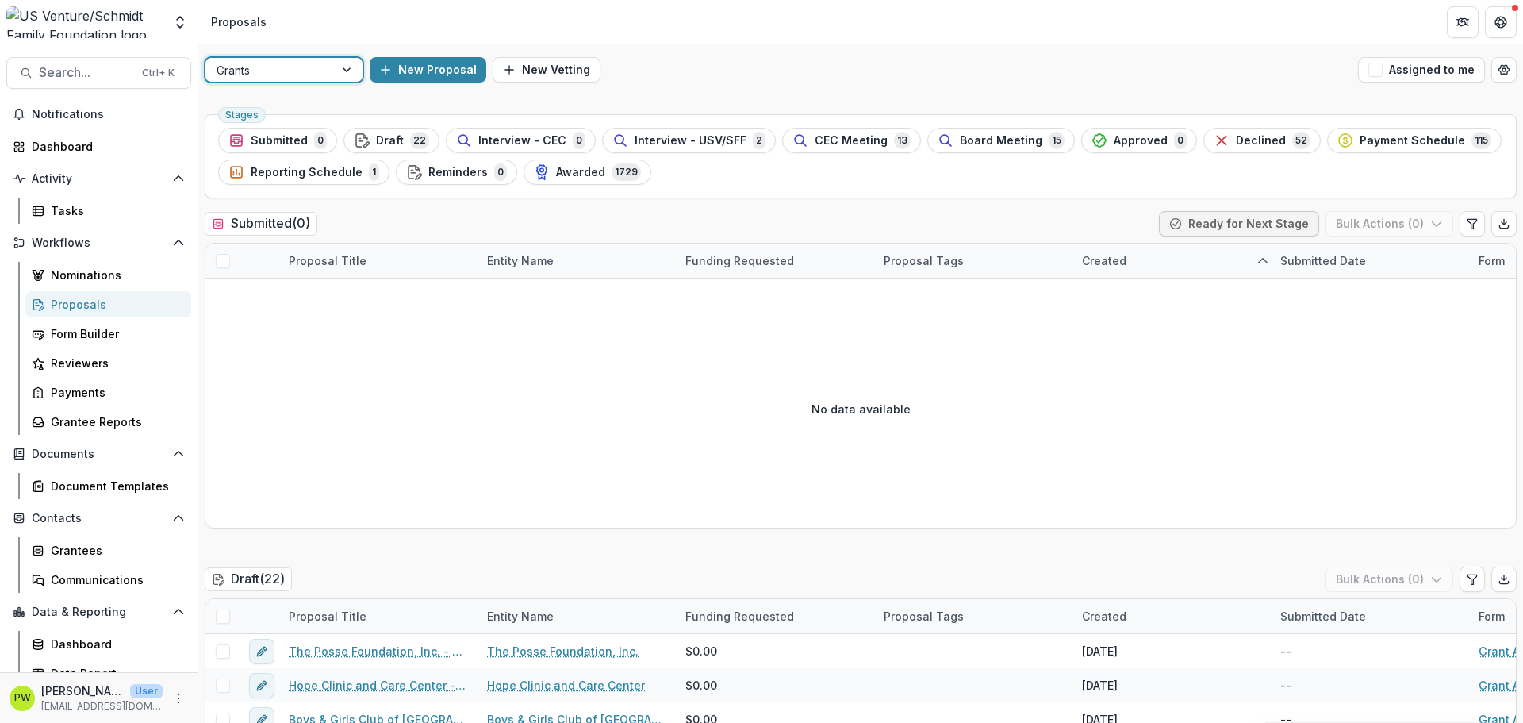
click at [294, 83] on div "Grants New Proposal New Vetting Assigned to me" at bounding box center [860, 69] width 1325 height 51
click at [297, 79] on div at bounding box center [270, 70] width 106 height 20
click at [282, 103] on div "Sponsorship" at bounding box center [284, 105] width 151 height 25
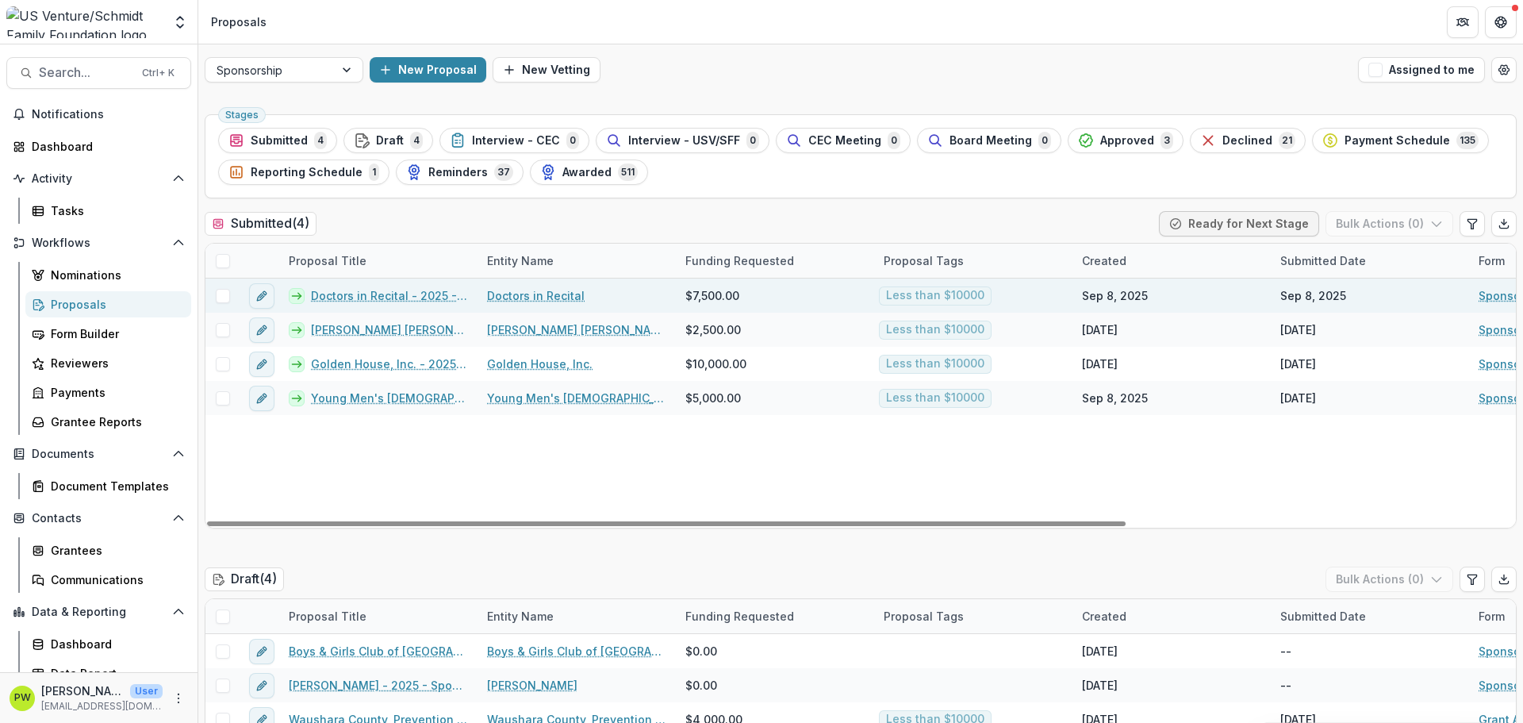
click at [373, 294] on link "Doctors in Recital - 2025 - Sponsorship Application Grant" at bounding box center [389, 295] width 157 height 17
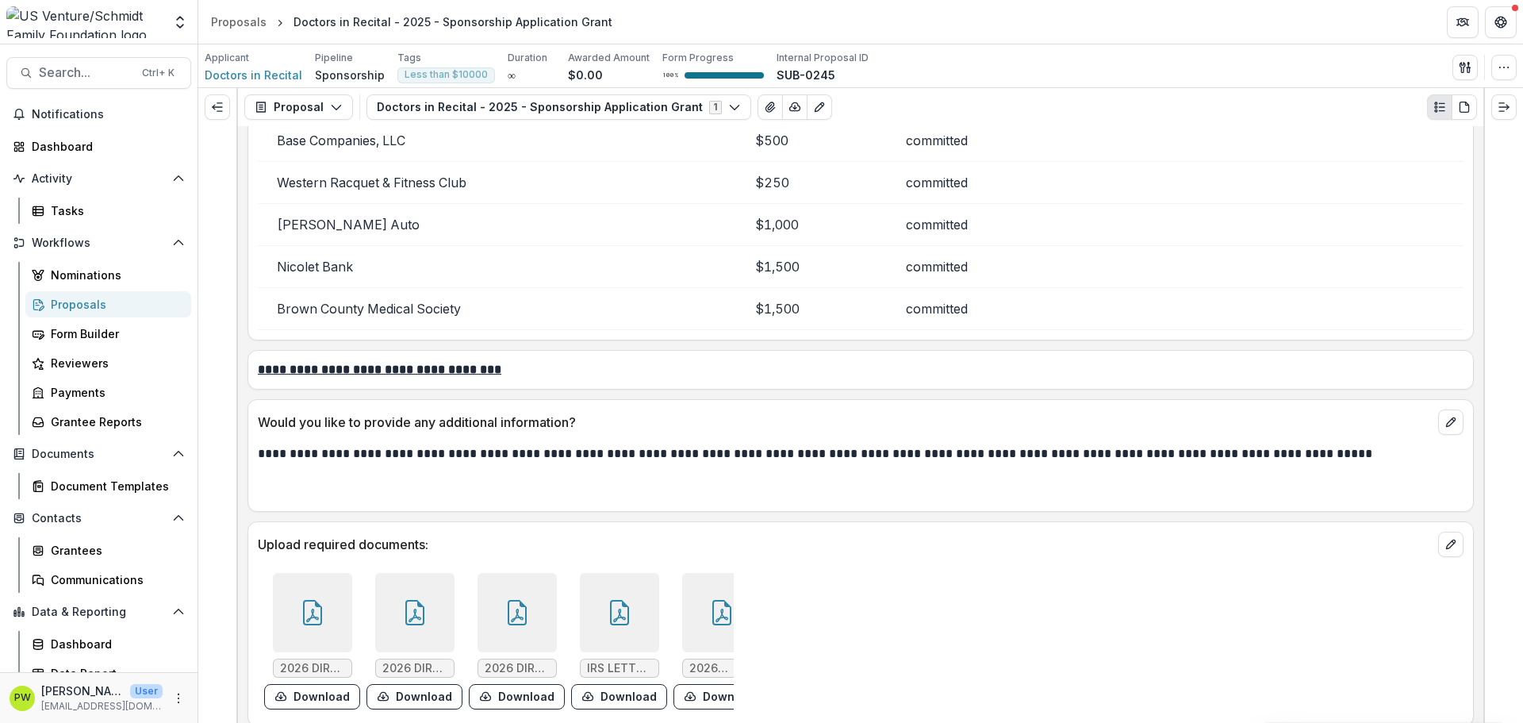
scroll to position [4020, 0]
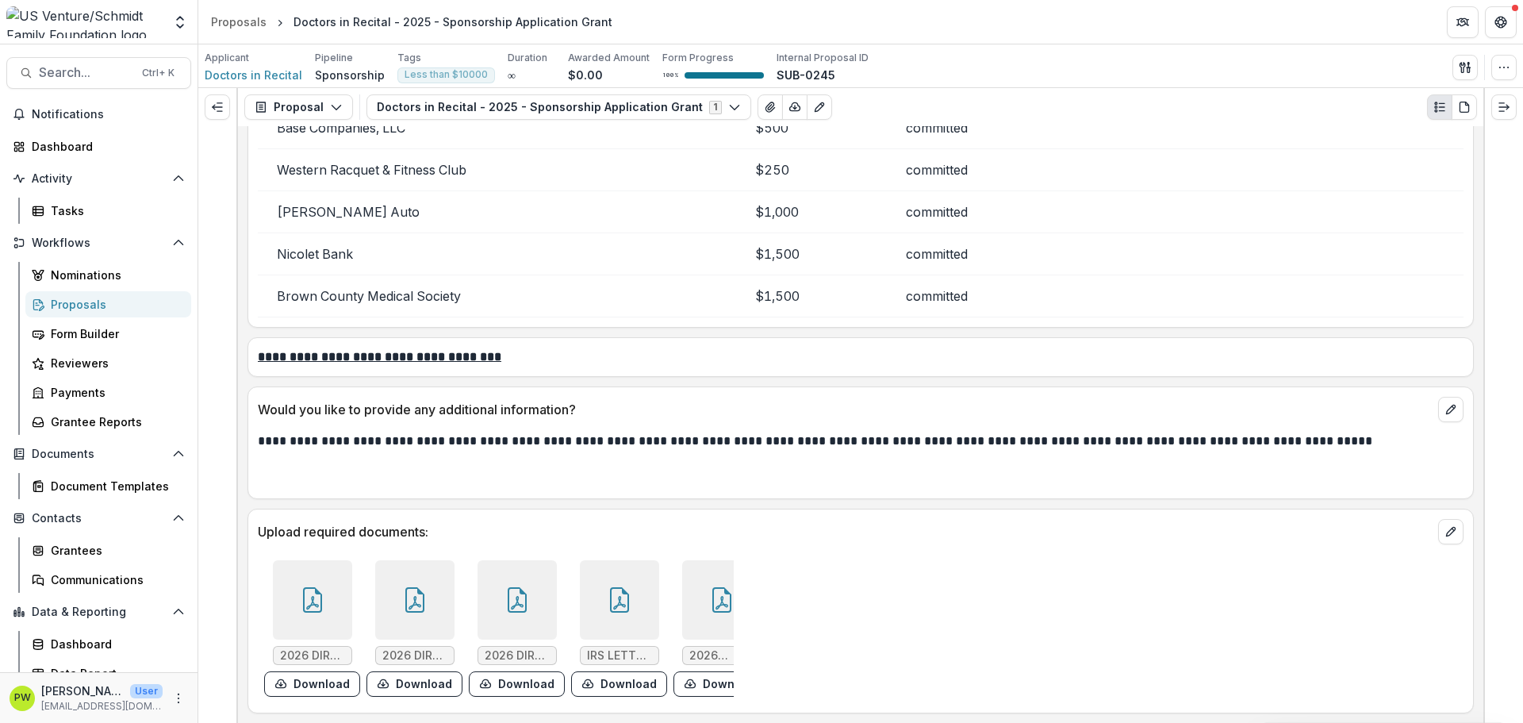
click at [333, 579] on div at bounding box center [312, 599] width 79 height 79
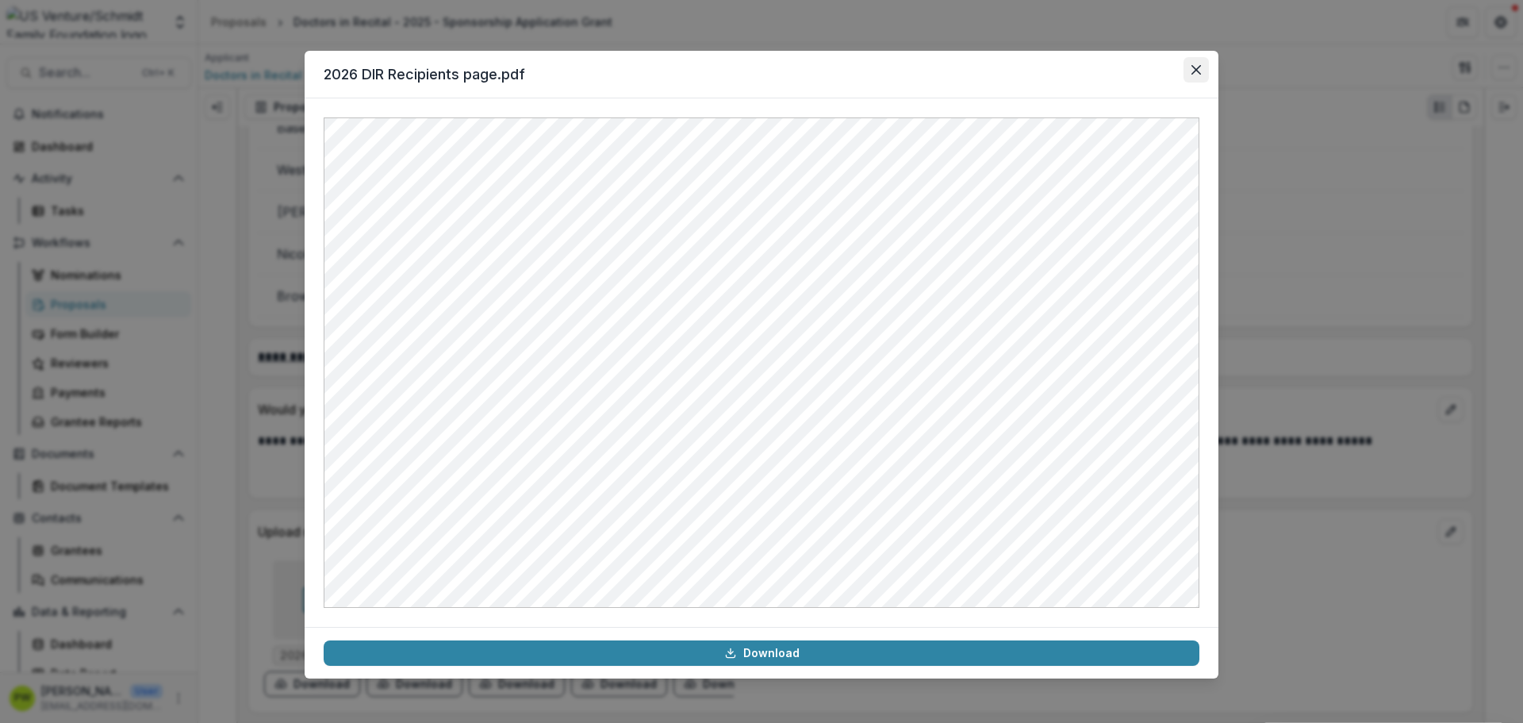
click at [1197, 73] on icon "Close" at bounding box center [1197, 70] width 10 height 10
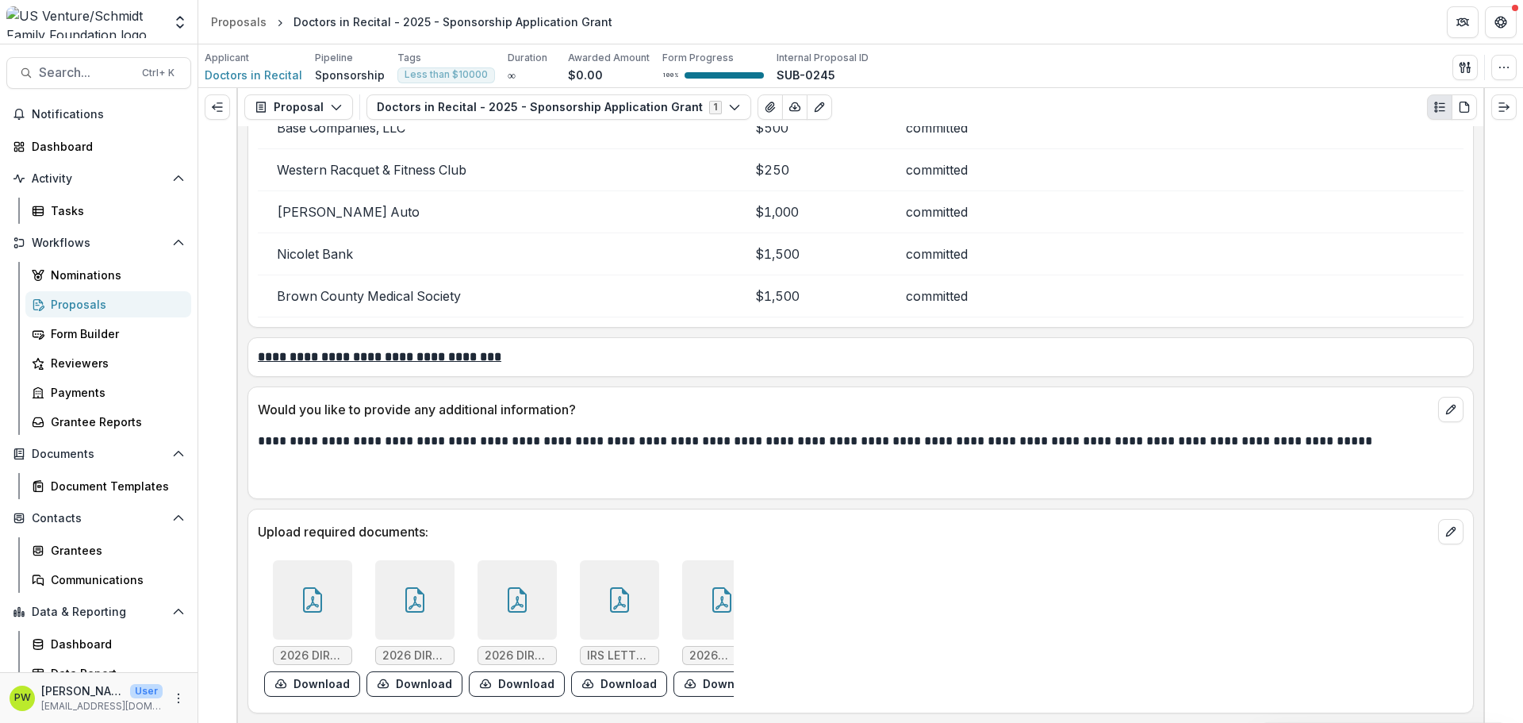
click at [405, 587] on icon at bounding box center [414, 599] width 25 height 25
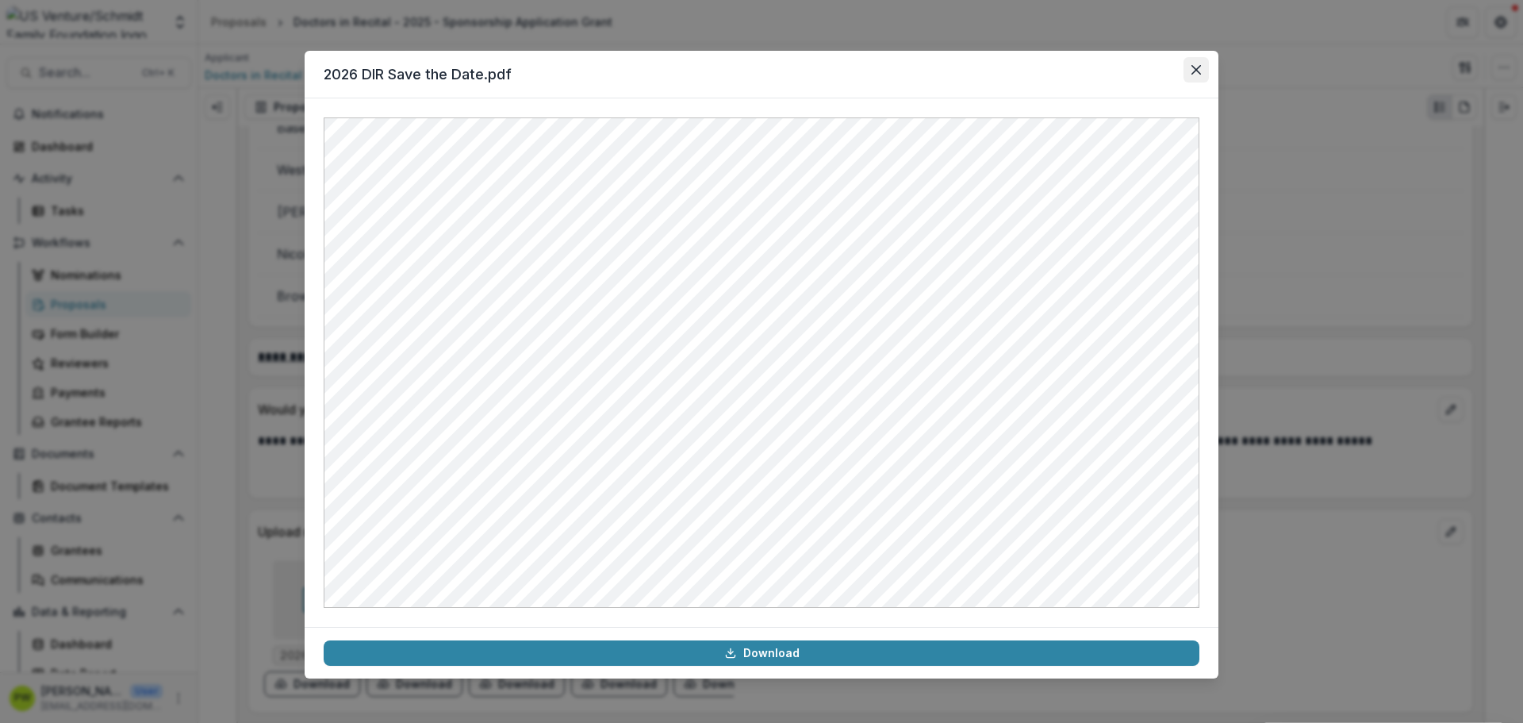
click at [1189, 68] on button "Close" at bounding box center [1196, 69] width 25 height 25
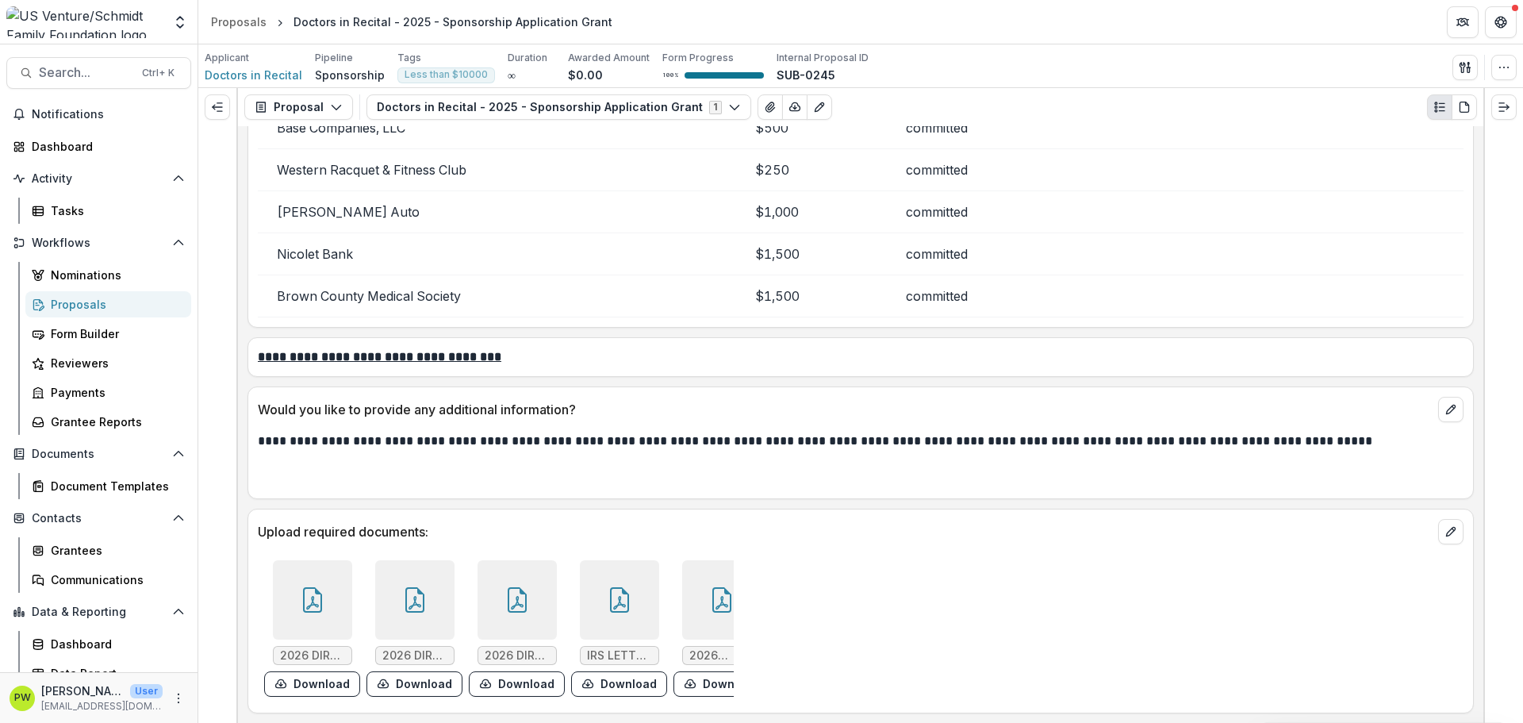
click at [510, 608] on div at bounding box center [517, 599] width 79 height 79
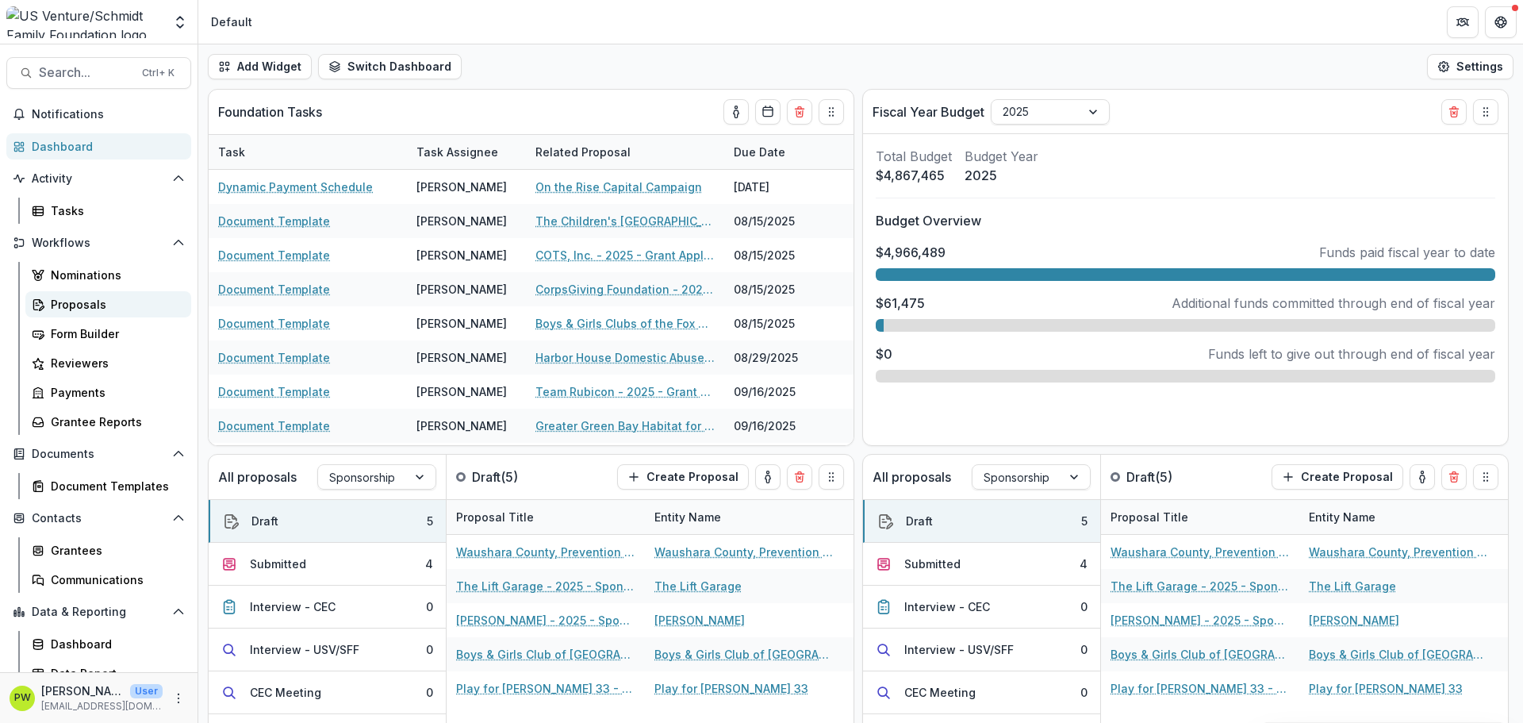
click at [89, 306] on div "Proposals" at bounding box center [115, 304] width 128 height 17
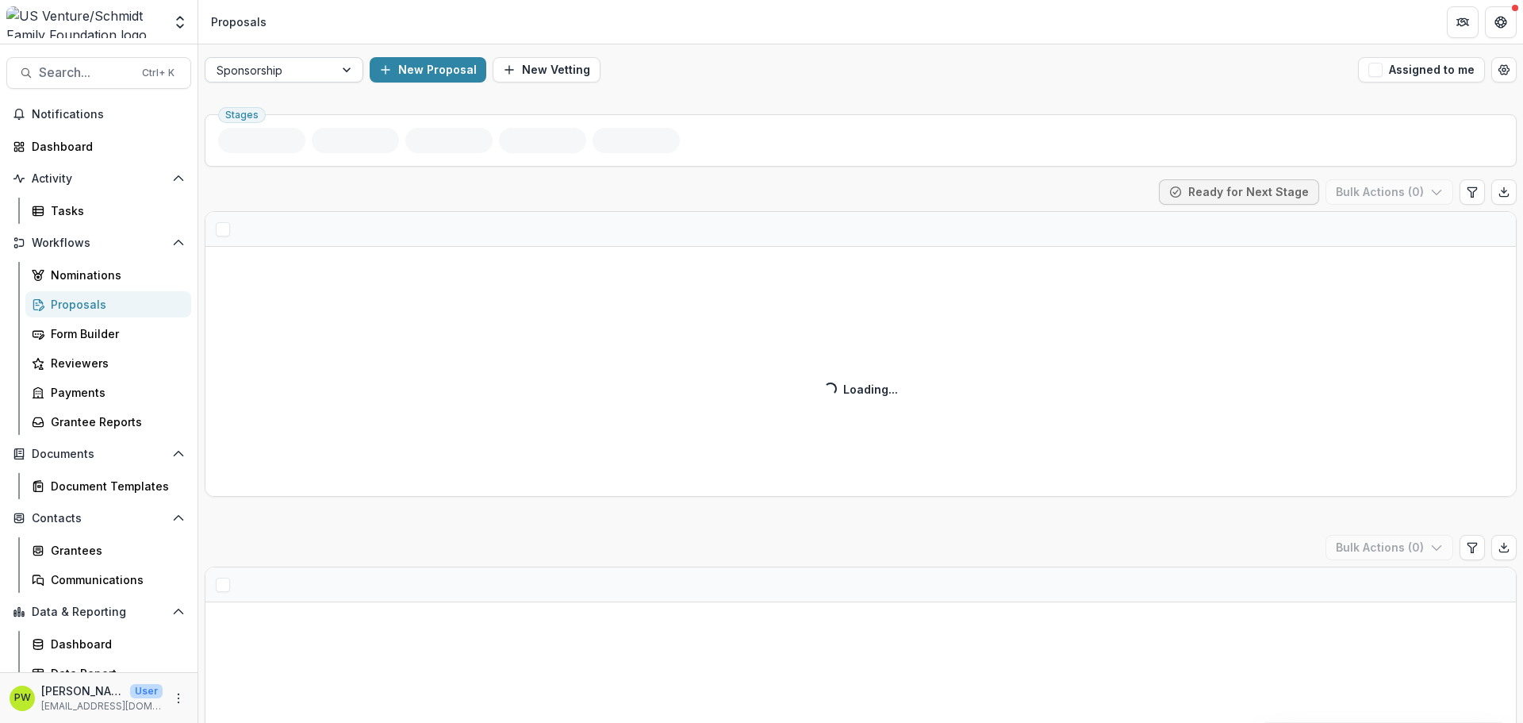
click at [347, 71] on div at bounding box center [348, 70] width 29 height 24
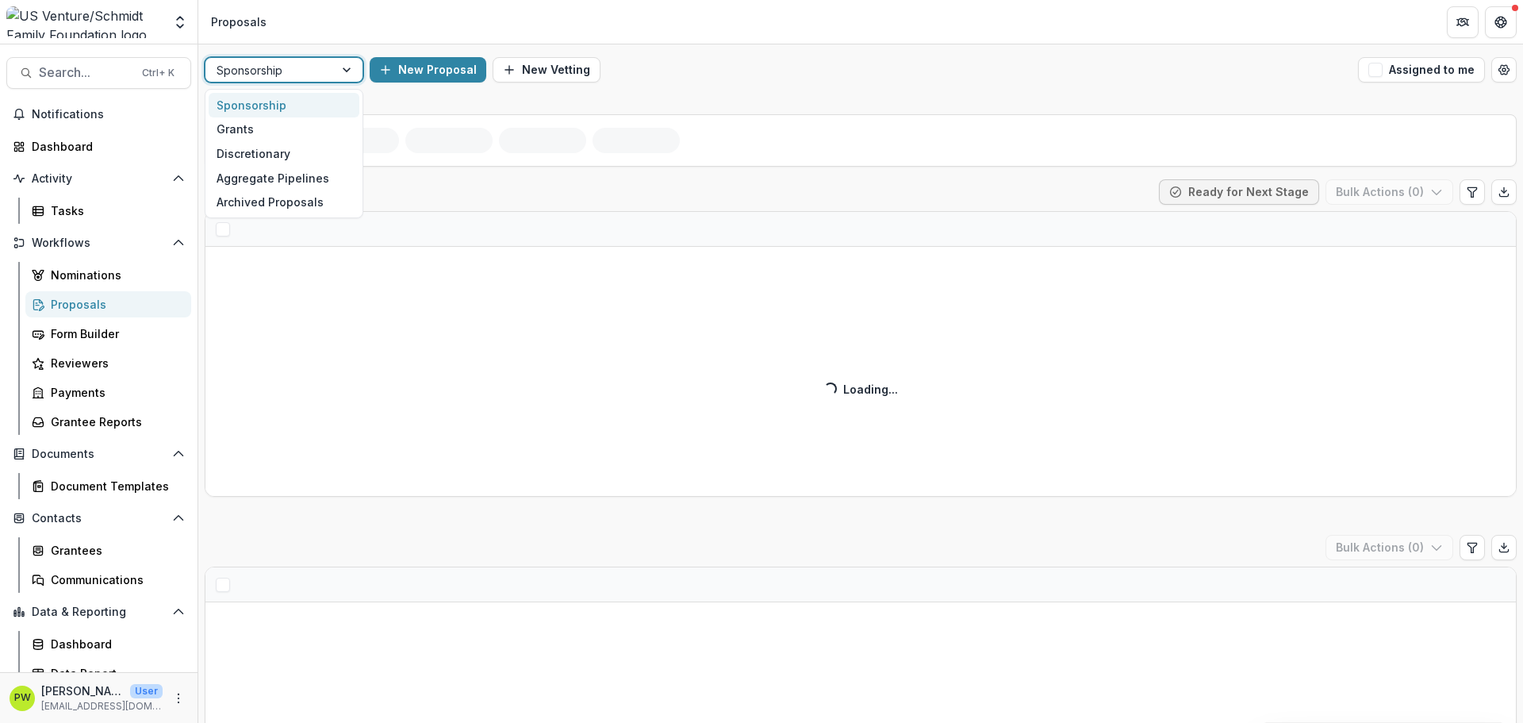
click at [299, 128] on div "Grants" at bounding box center [284, 129] width 151 height 25
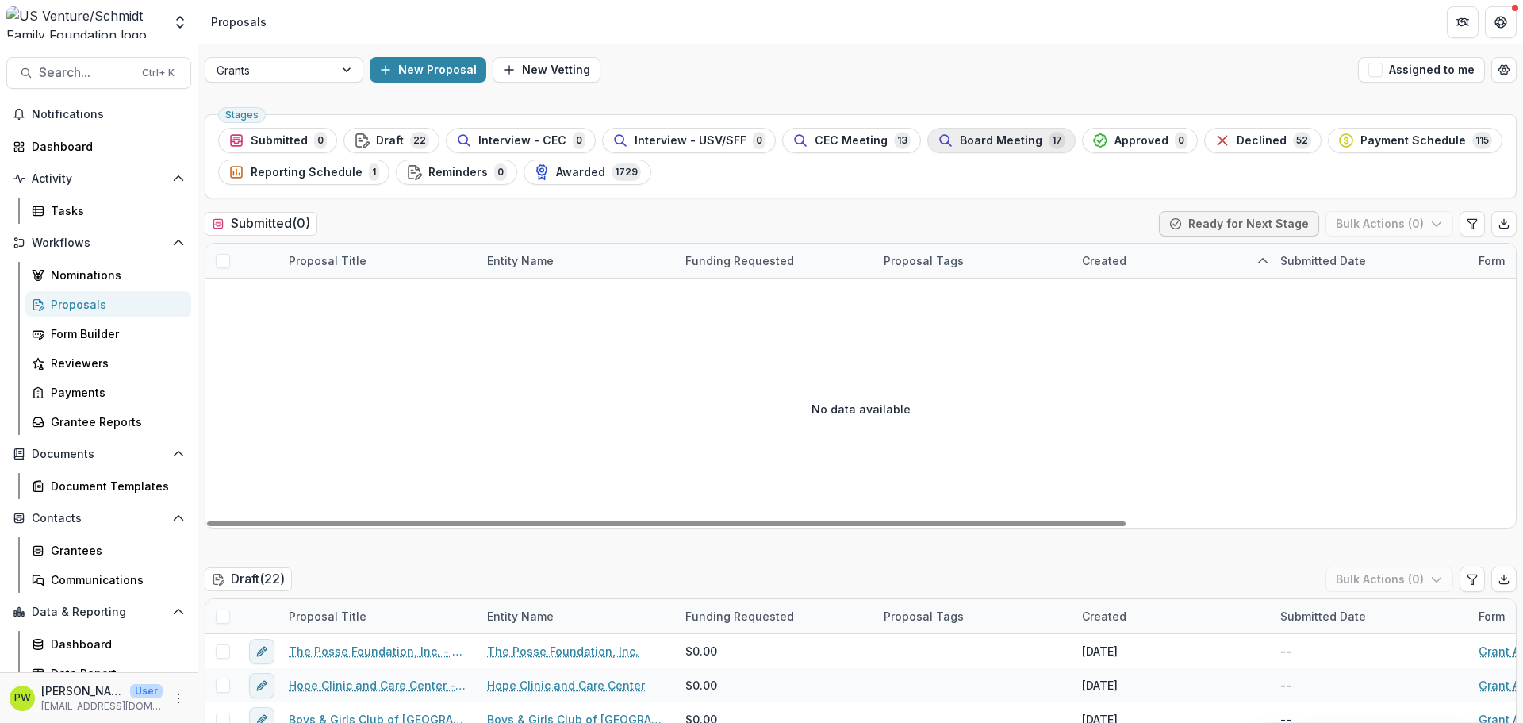
click at [1025, 144] on div "Board Meeting 17" at bounding box center [1002, 140] width 128 height 17
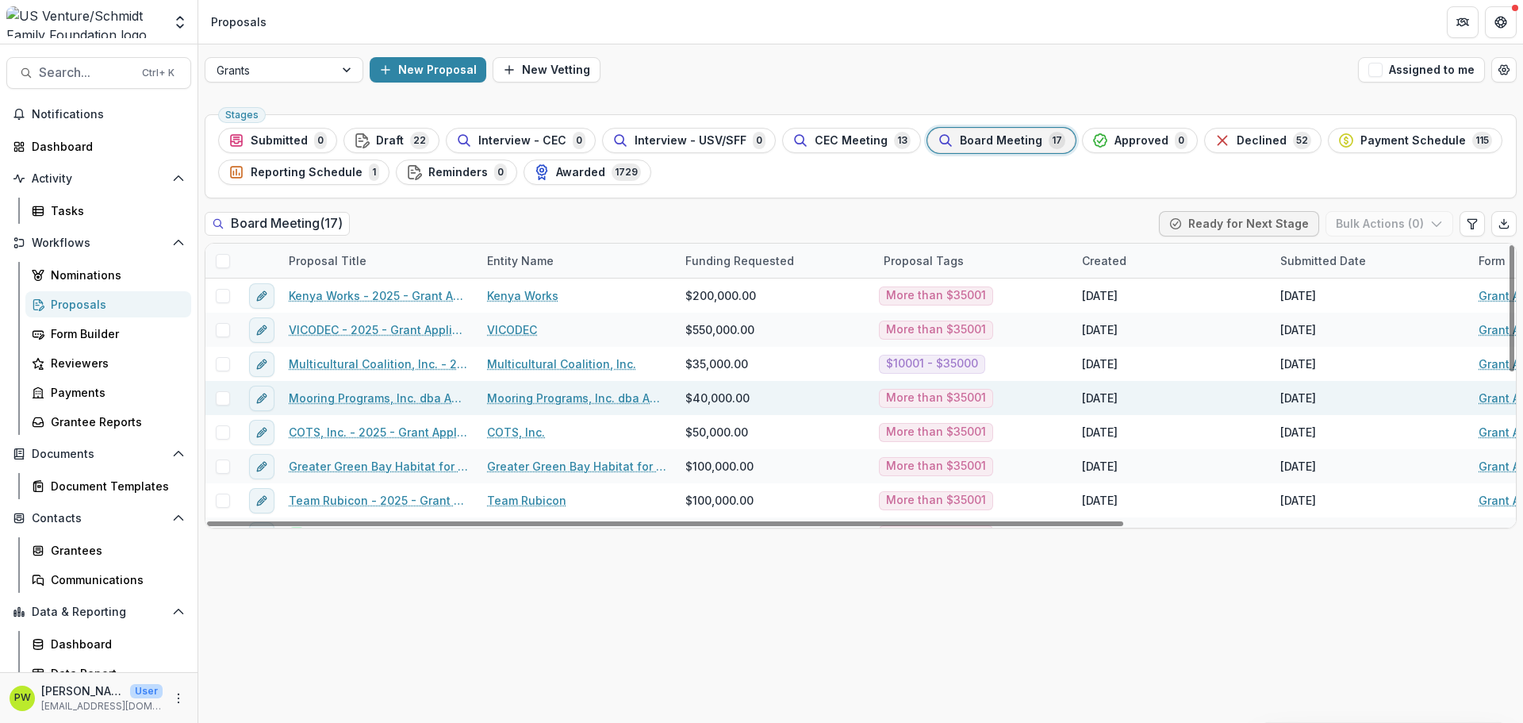
click at [368, 401] on link "Mooring Programs, Inc. dba Apricity - 2025 - Grant Application" at bounding box center [378, 398] width 179 height 17
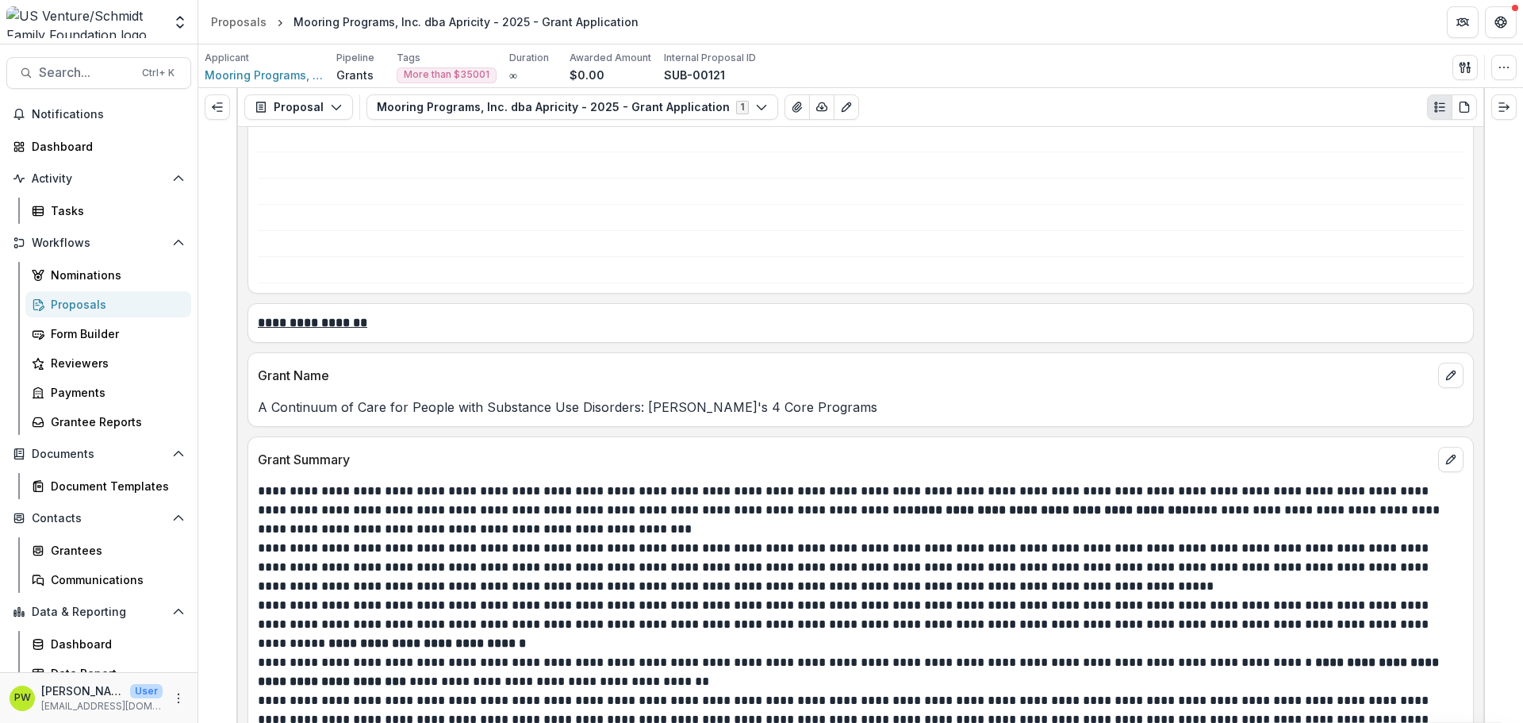
scroll to position [1442, 0]
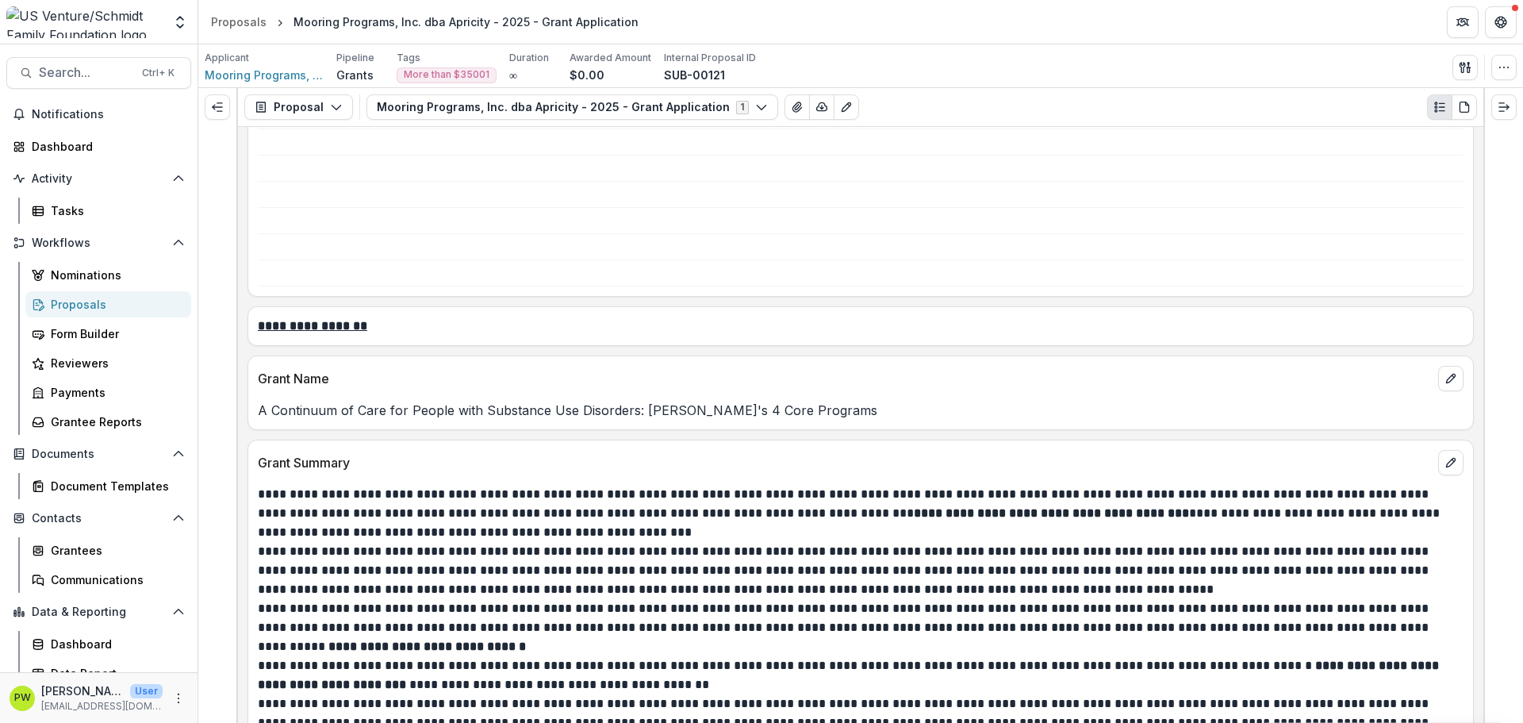
click at [527, 413] on p "A Continuum of Care for People with Substance Use Disorders: [PERSON_NAME]'s 4 …" at bounding box center [861, 410] width 1206 height 19
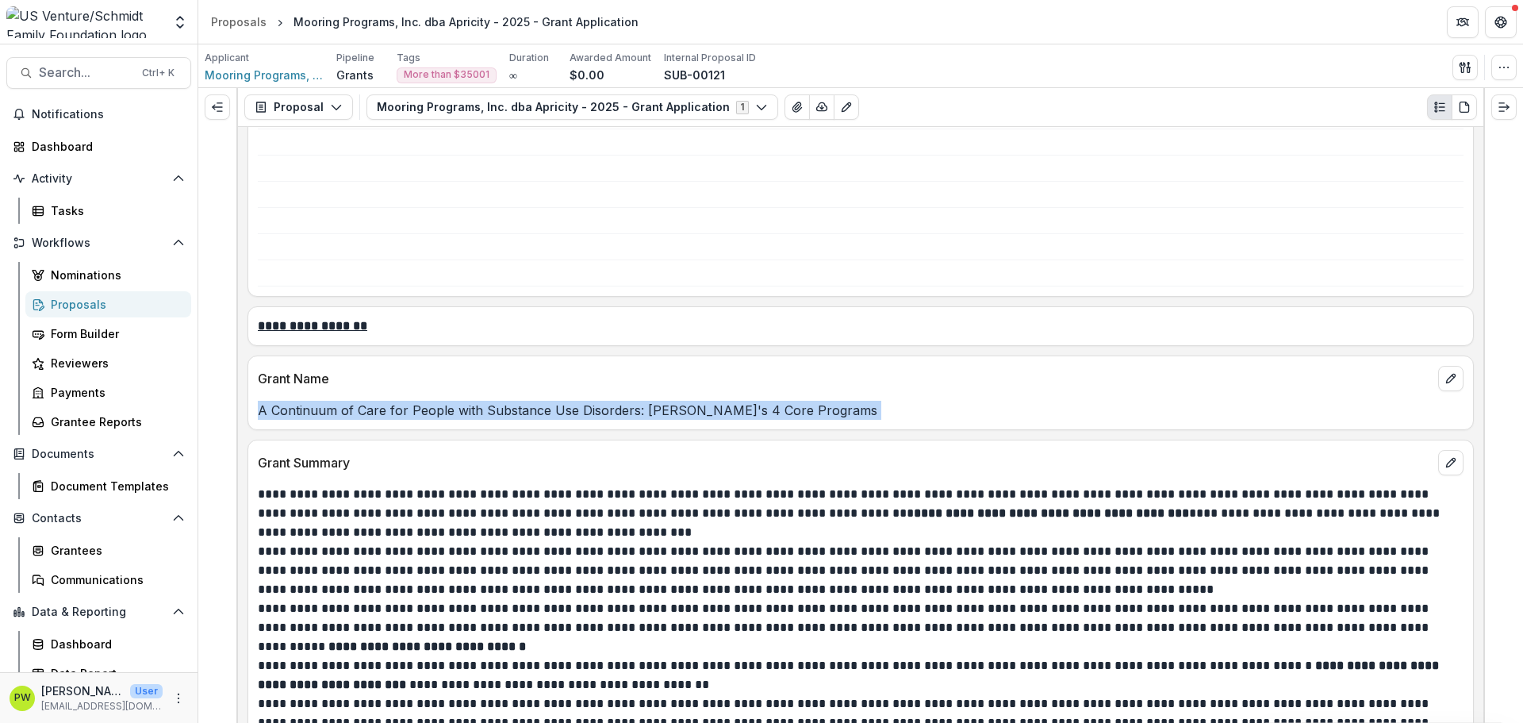
click at [527, 413] on p "A Continuum of Care for People with Substance Use Disorders: [PERSON_NAME]'s 4 …" at bounding box center [861, 410] width 1206 height 19
copy p "A Continuum of Care for People with Substance Use Disorders: [PERSON_NAME]'s 4 …"
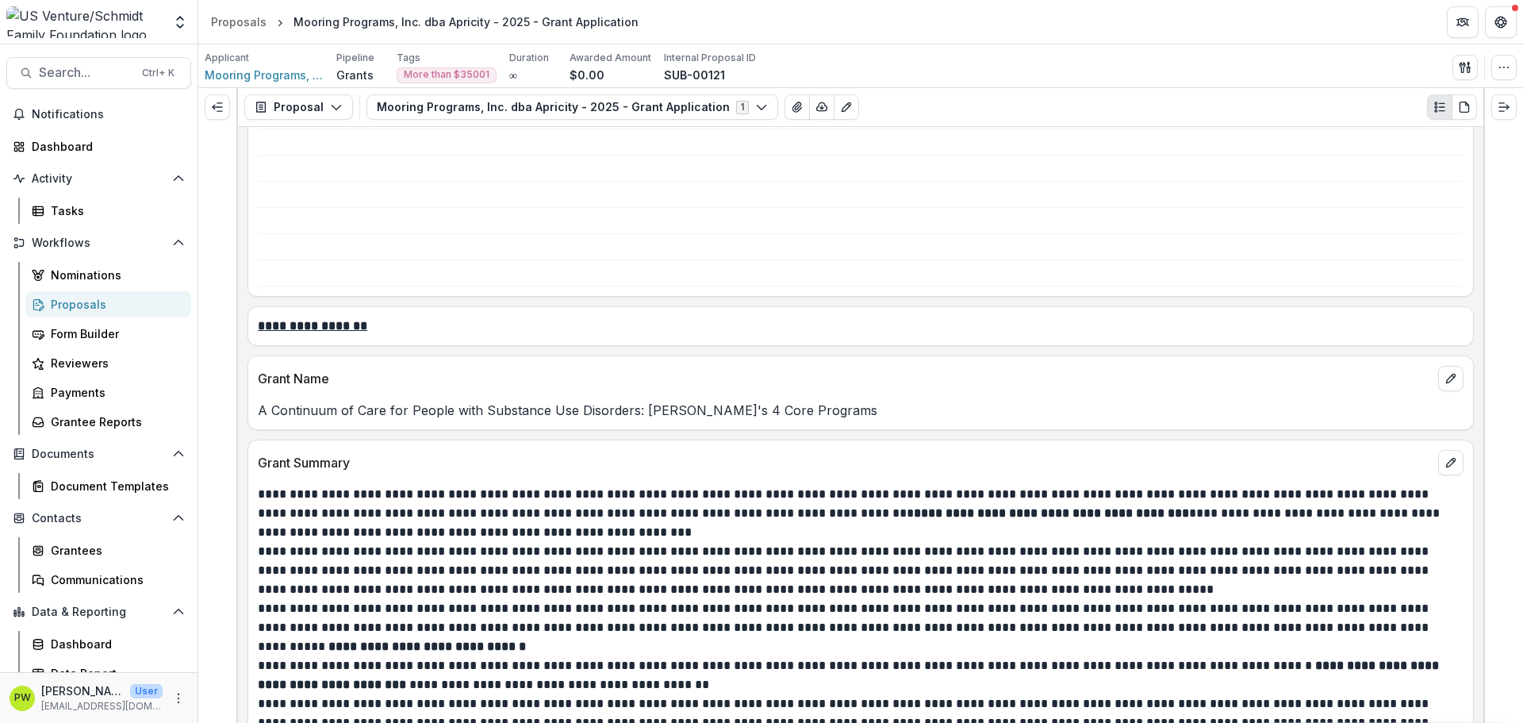
click at [652, 537] on p "**********" at bounding box center [858, 513] width 1201 height 57
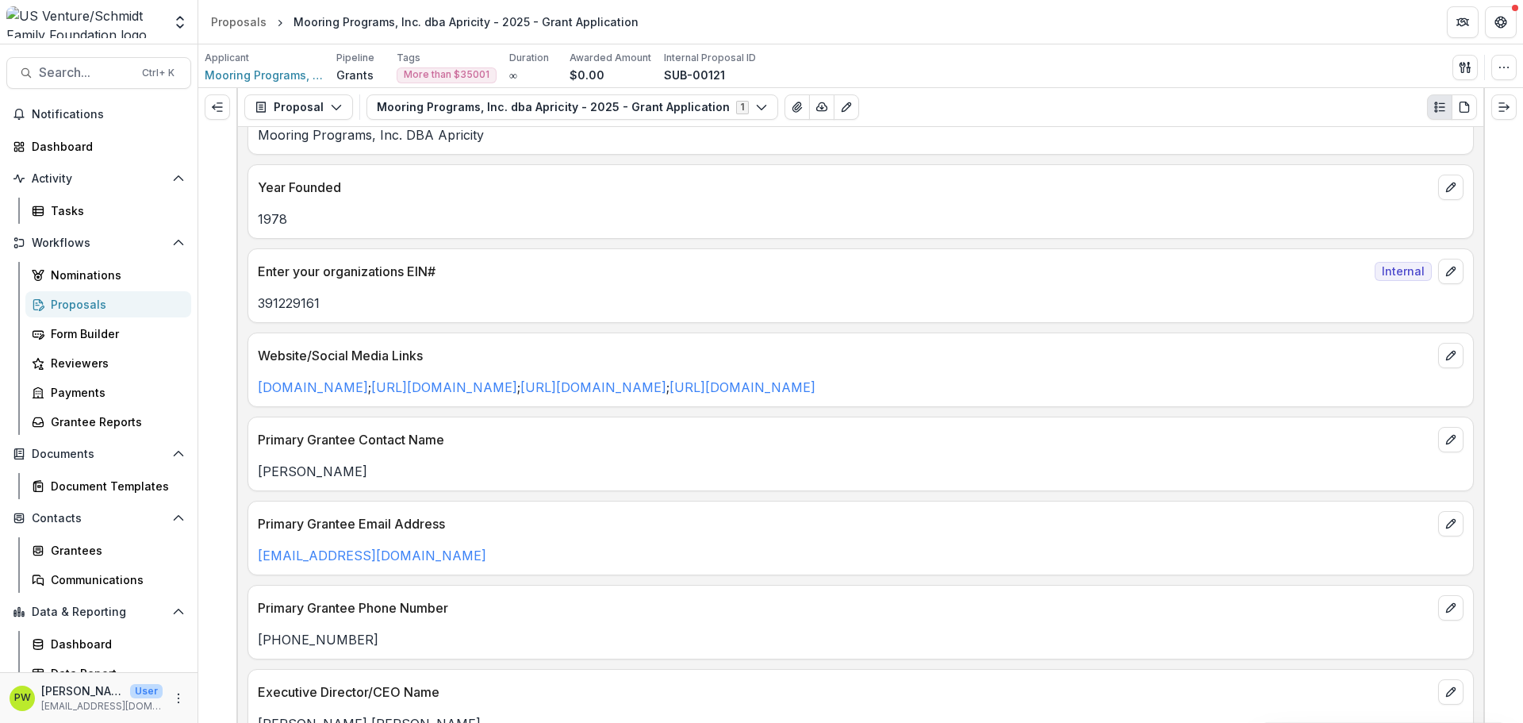
scroll to position [105, 0]
click at [321, 383] on link "[DOMAIN_NAME]" at bounding box center [313, 388] width 110 height 16
click at [269, 81] on span "Mooring Programs, Inc. dba Apricity" at bounding box center [264, 75] width 119 height 17
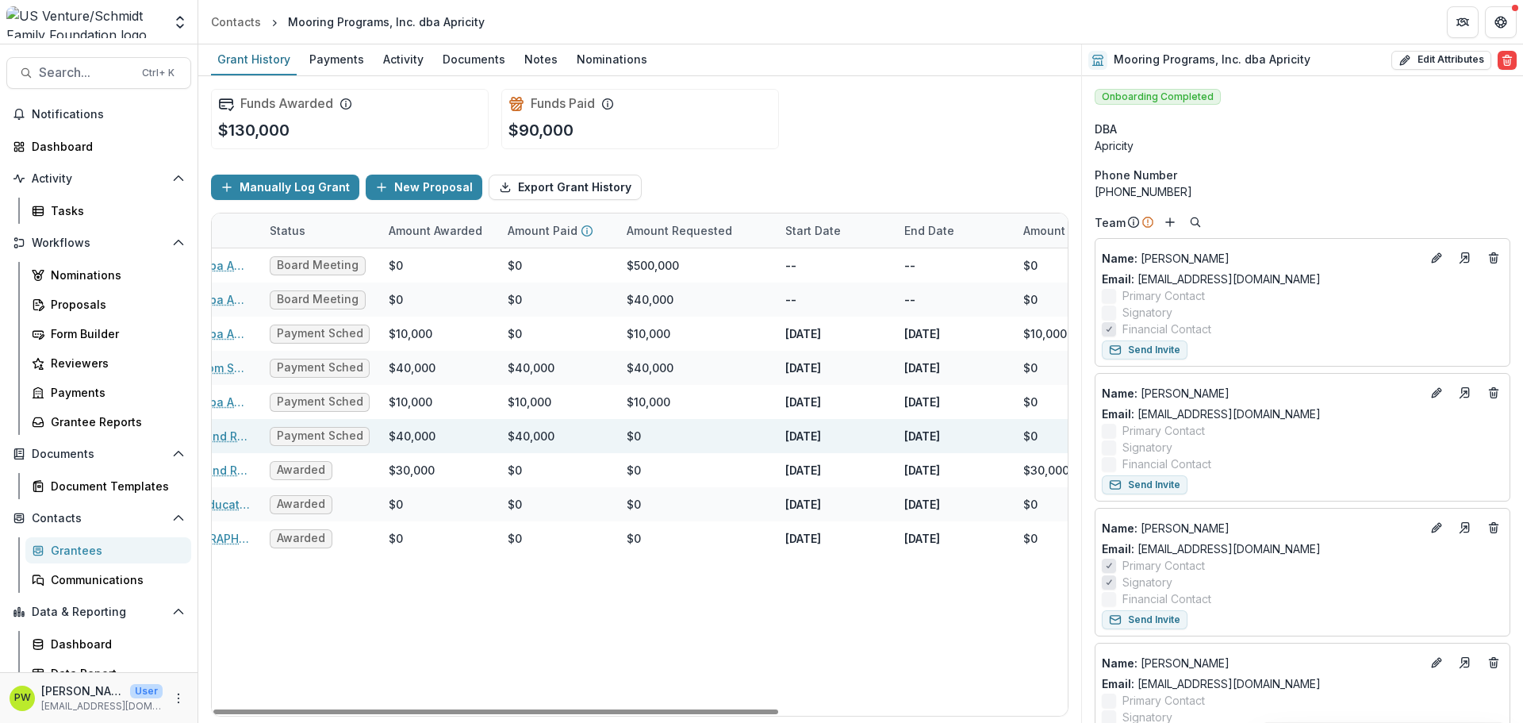
scroll to position [0, 254]
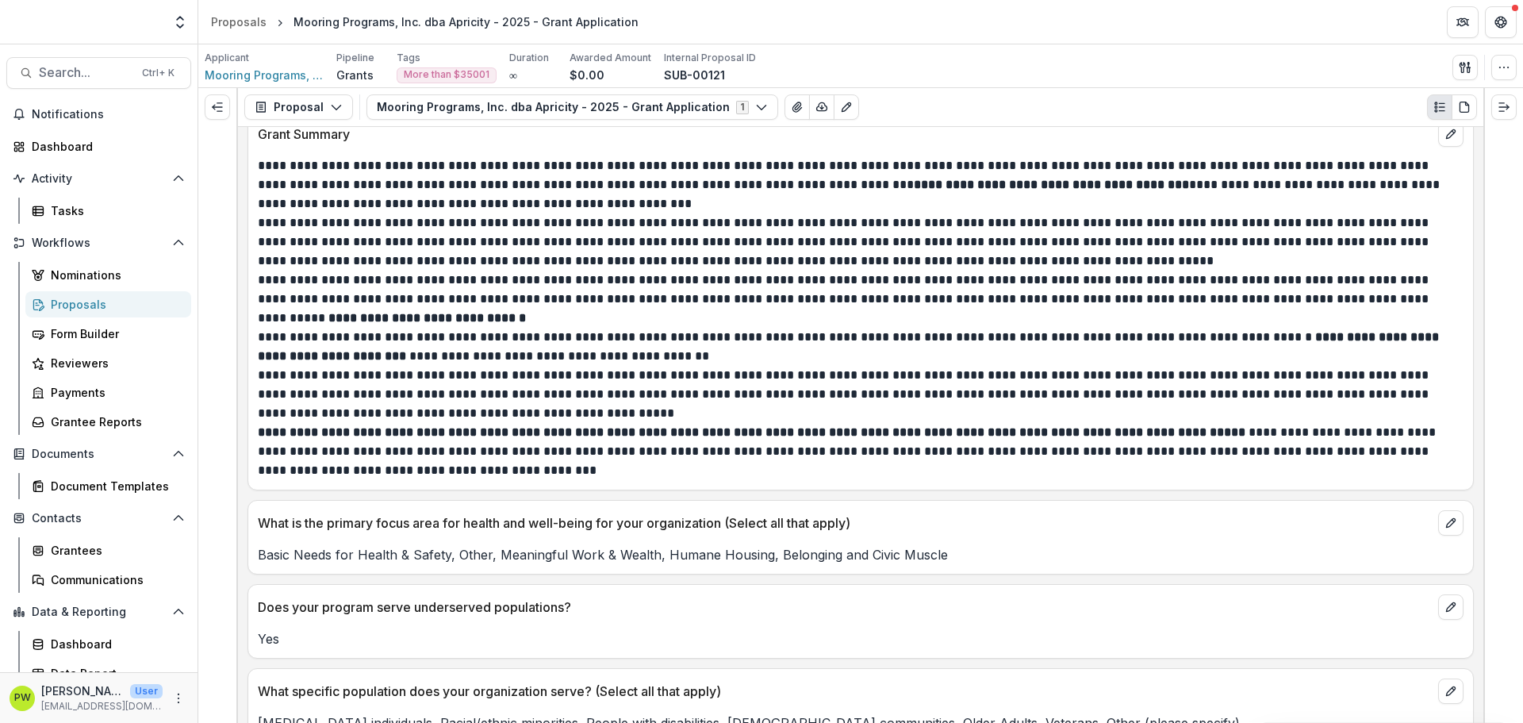
scroll to position [1773, 0]
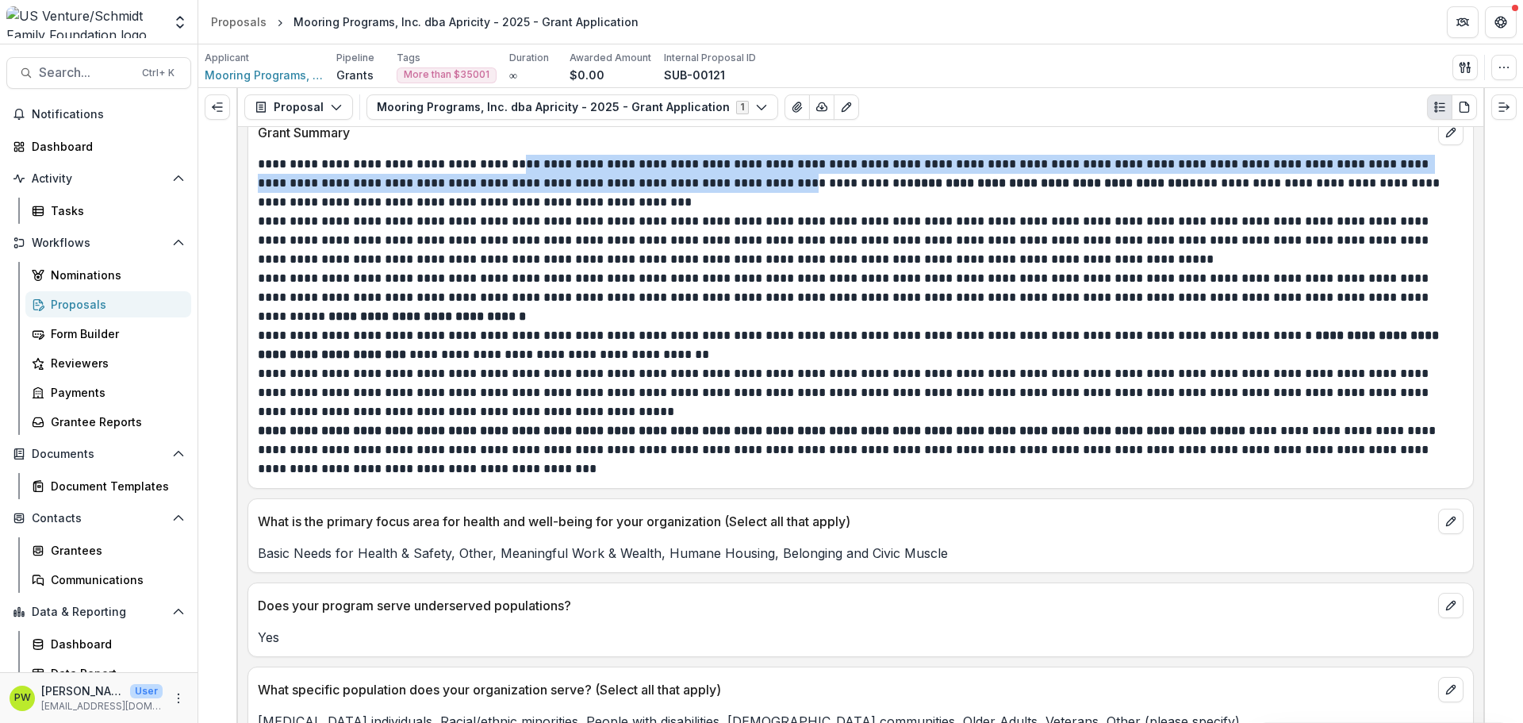
drag, startPoint x: 750, startPoint y: 185, endPoint x: 510, endPoint y: 152, distance: 241.9
click at [510, 152] on div "**********" at bounding box center [860, 311] width 1225 height 333
copy p "**********"
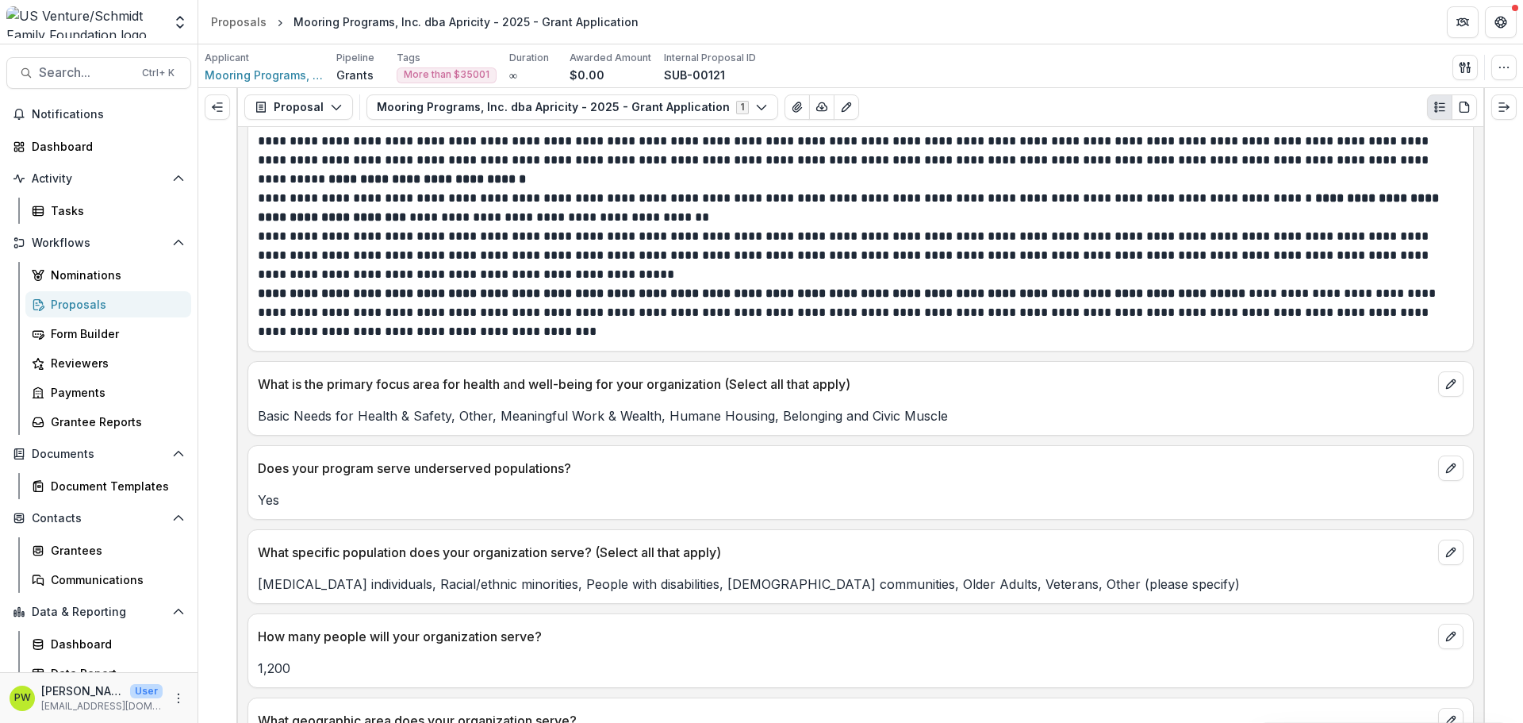
scroll to position [1911, 0]
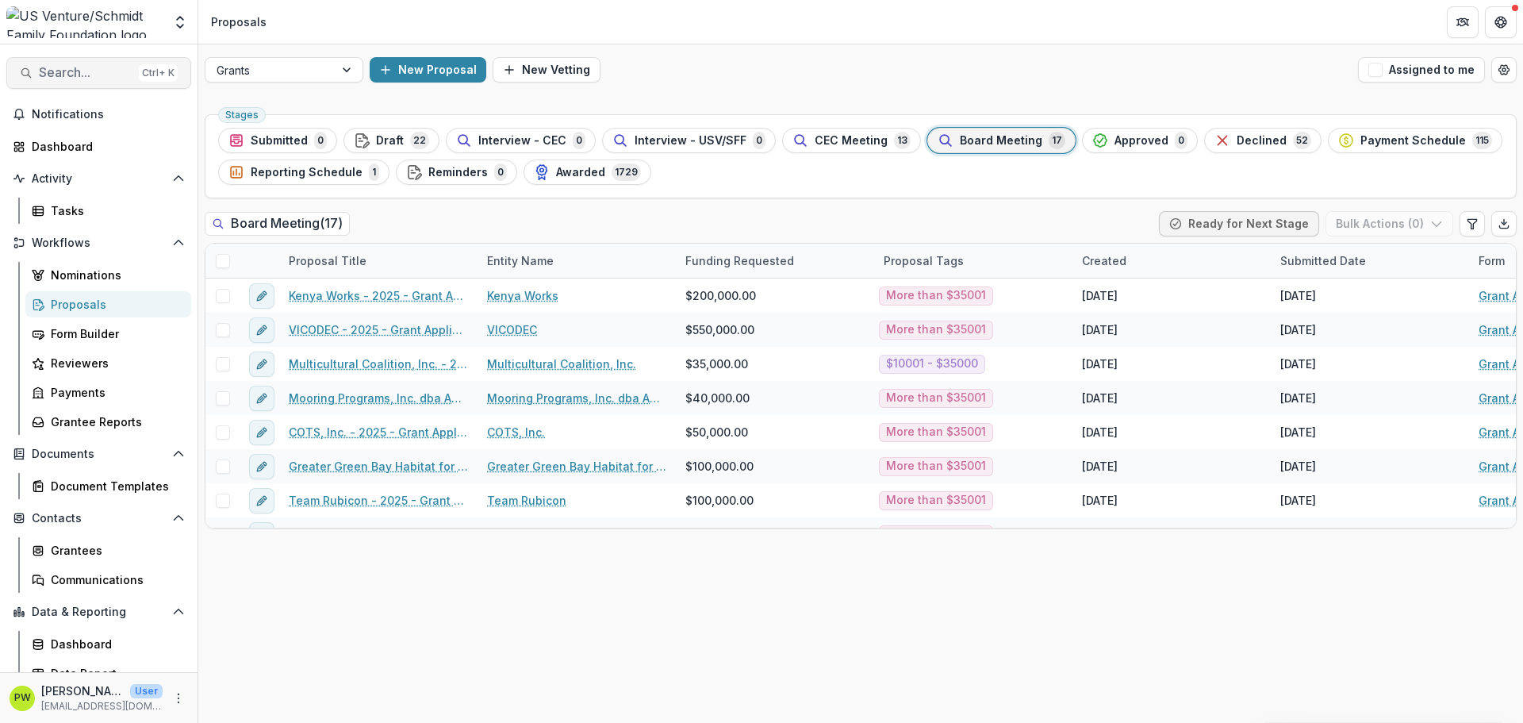
click at [54, 75] on span "Search..." at bounding box center [86, 72] width 94 height 15
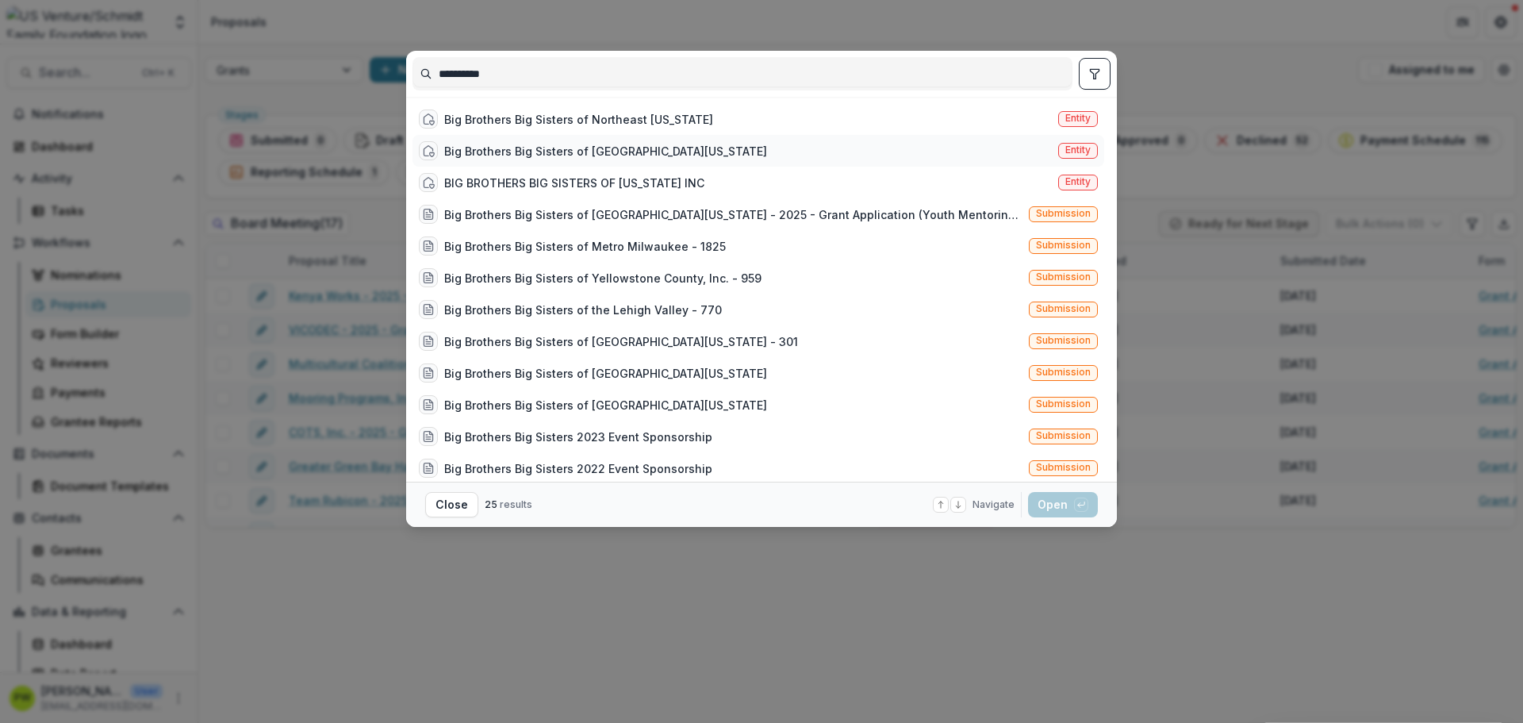
type input "**********"
click at [574, 152] on div "Big Brothers Big Sisters of [GEOGRAPHIC_DATA][US_STATE]" at bounding box center [605, 151] width 323 height 17
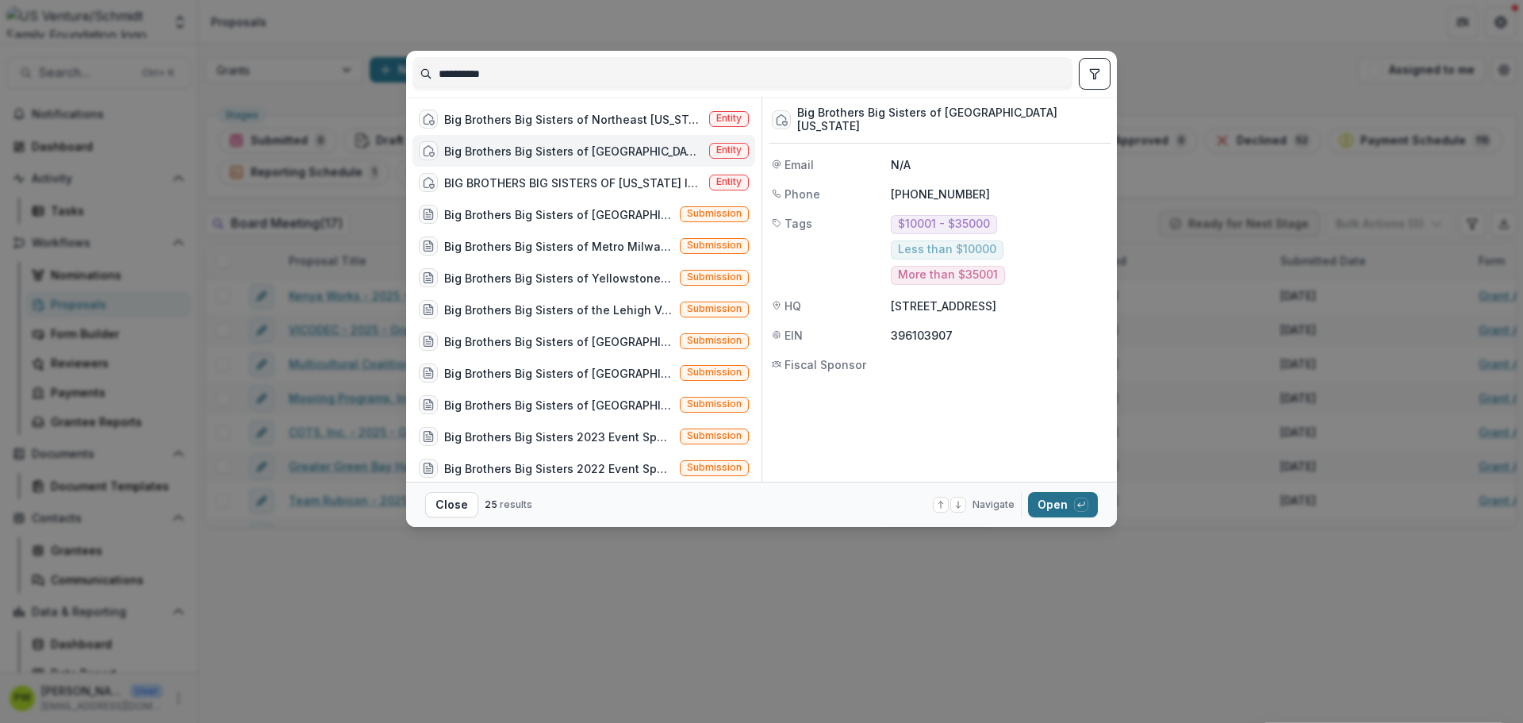
click at [1064, 512] on button "Open with enter key" at bounding box center [1063, 504] width 70 height 25
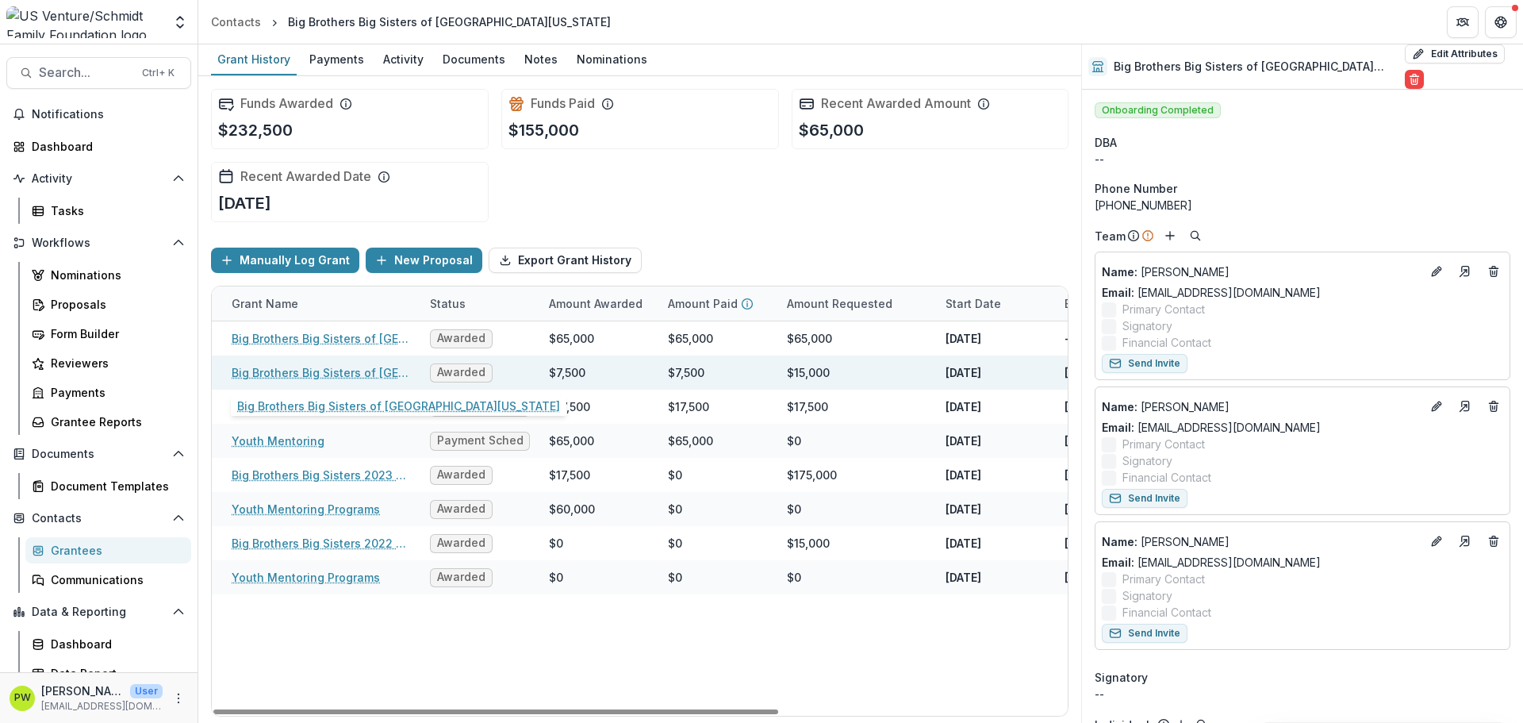
scroll to position [0, 94]
click at [319, 367] on link "Big Brothers Big Sisters of [GEOGRAPHIC_DATA][US_STATE]" at bounding box center [320, 372] width 179 height 17
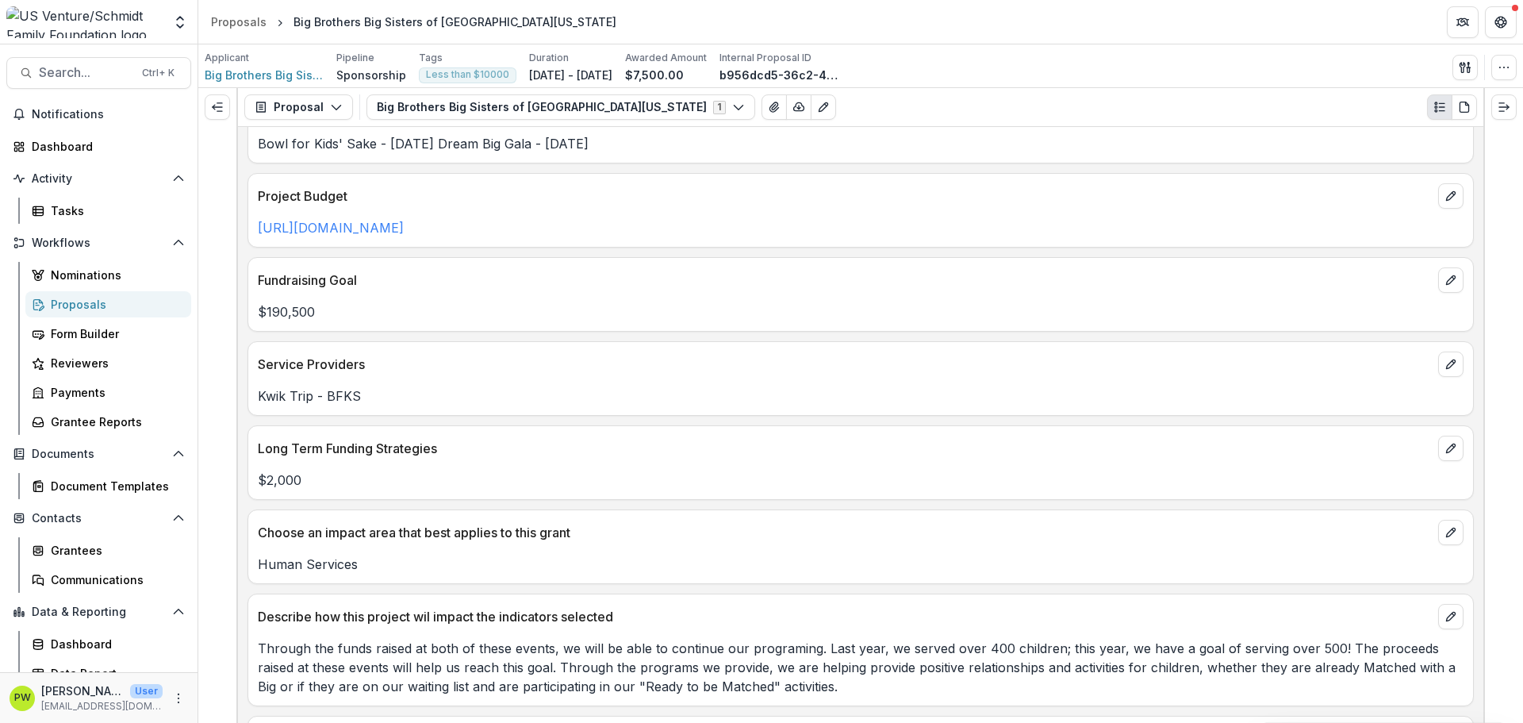
scroll to position [487, 0]
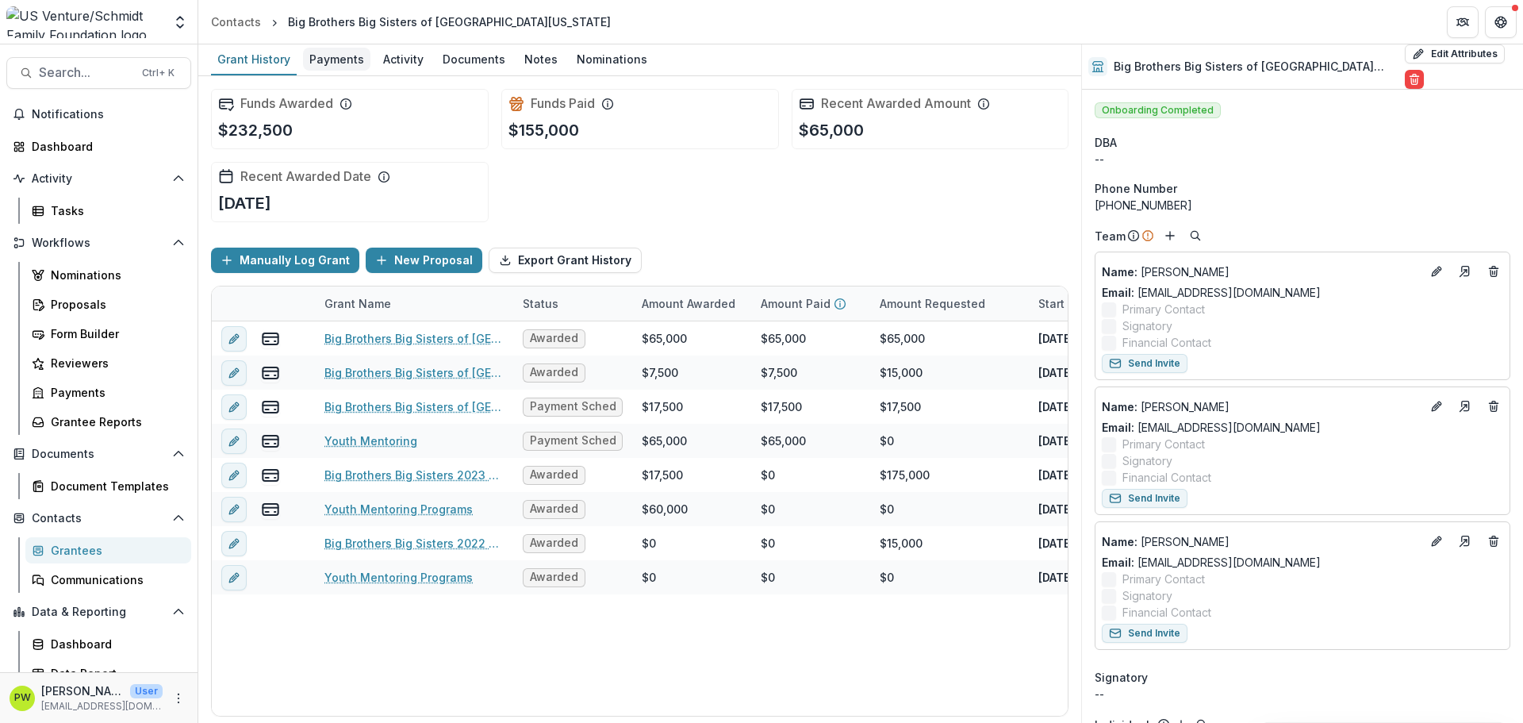
click at [345, 58] on div "Payments" at bounding box center [336, 59] width 67 height 23
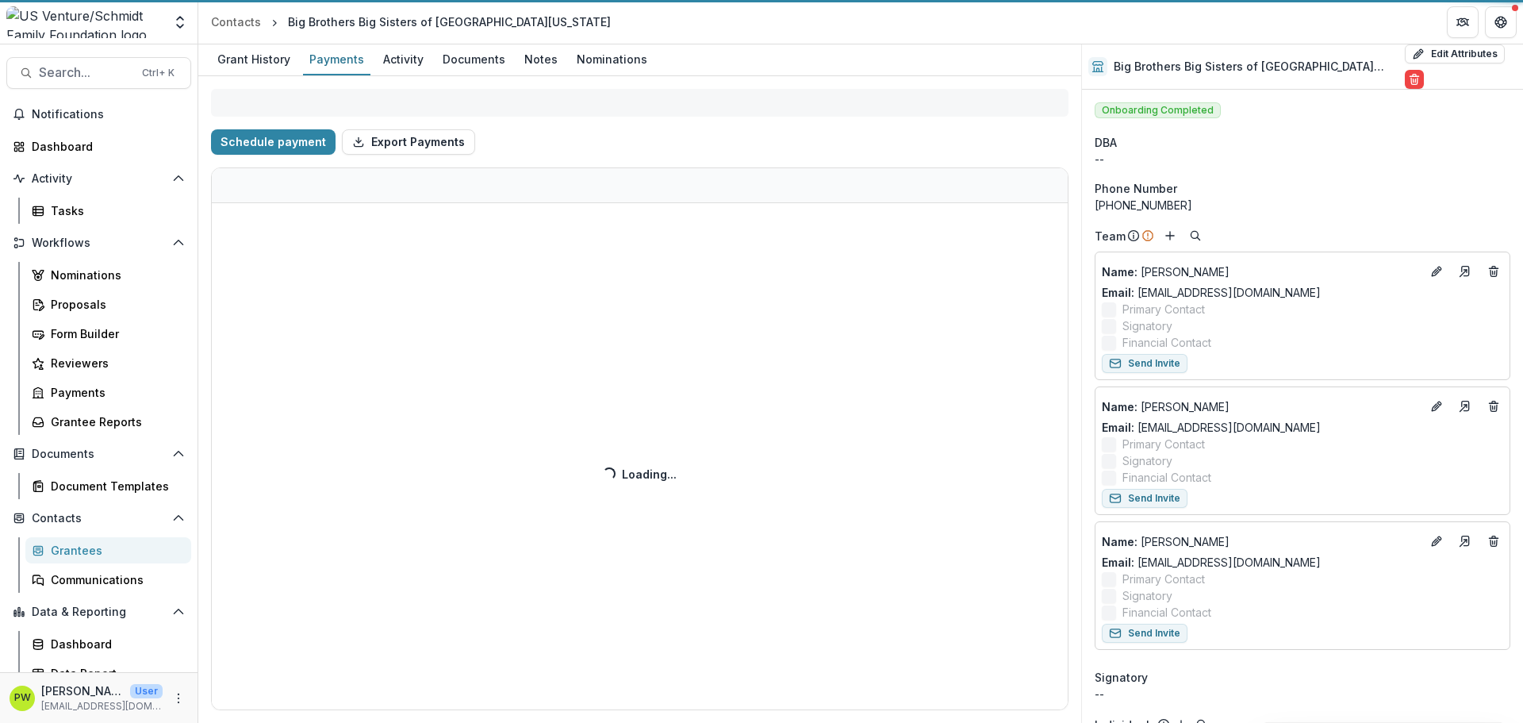
select select "****"
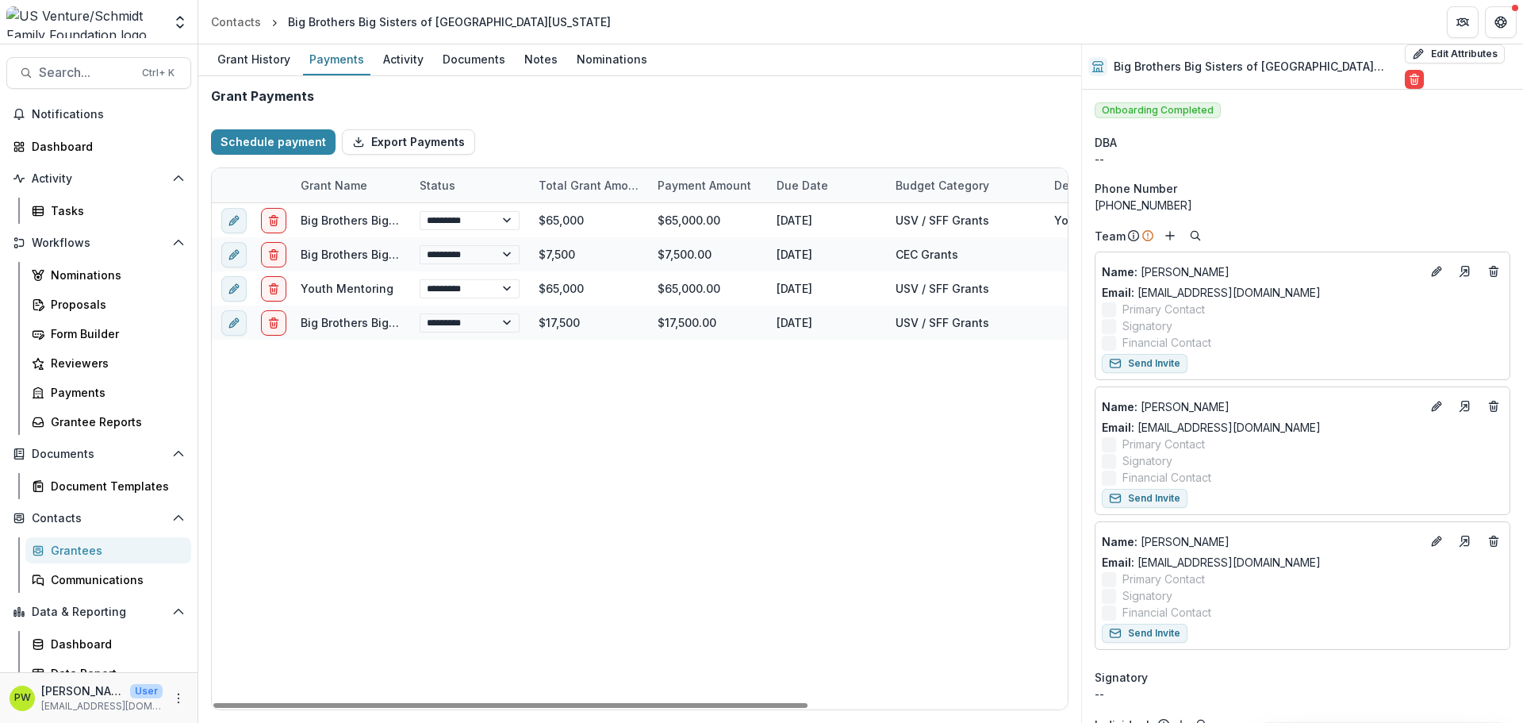
select select "****"
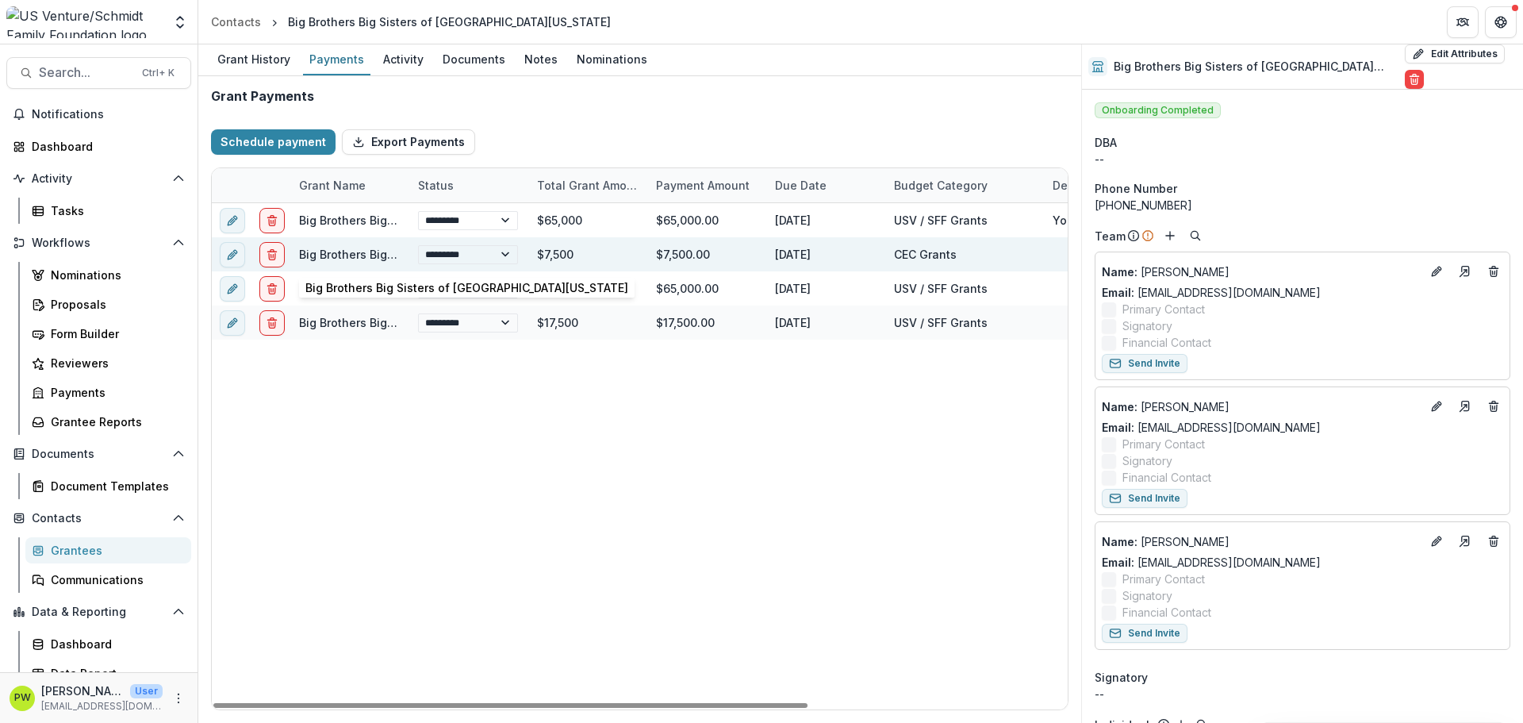
click at [353, 252] on link "Big Brothers Big Sisters of [GEOGRAPHIC_DATA][US_STATE]" at bounding box center [460, 254] width 323 height 13
